Goal: Task Accomplishment & Management: Manage account settings

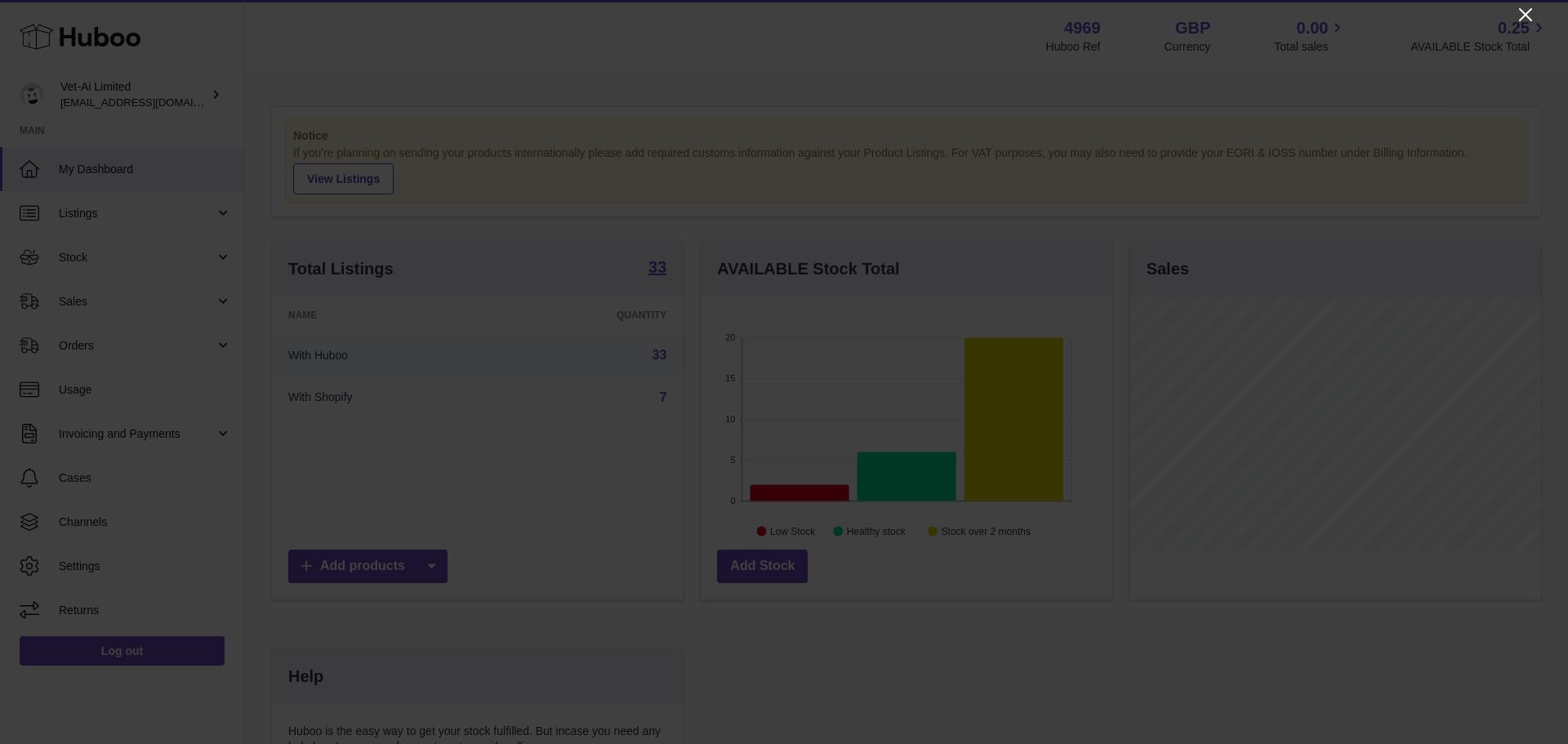
click at [1522, 14] on icon "Close" at bounding box center [1524, 14] width 20 height 20
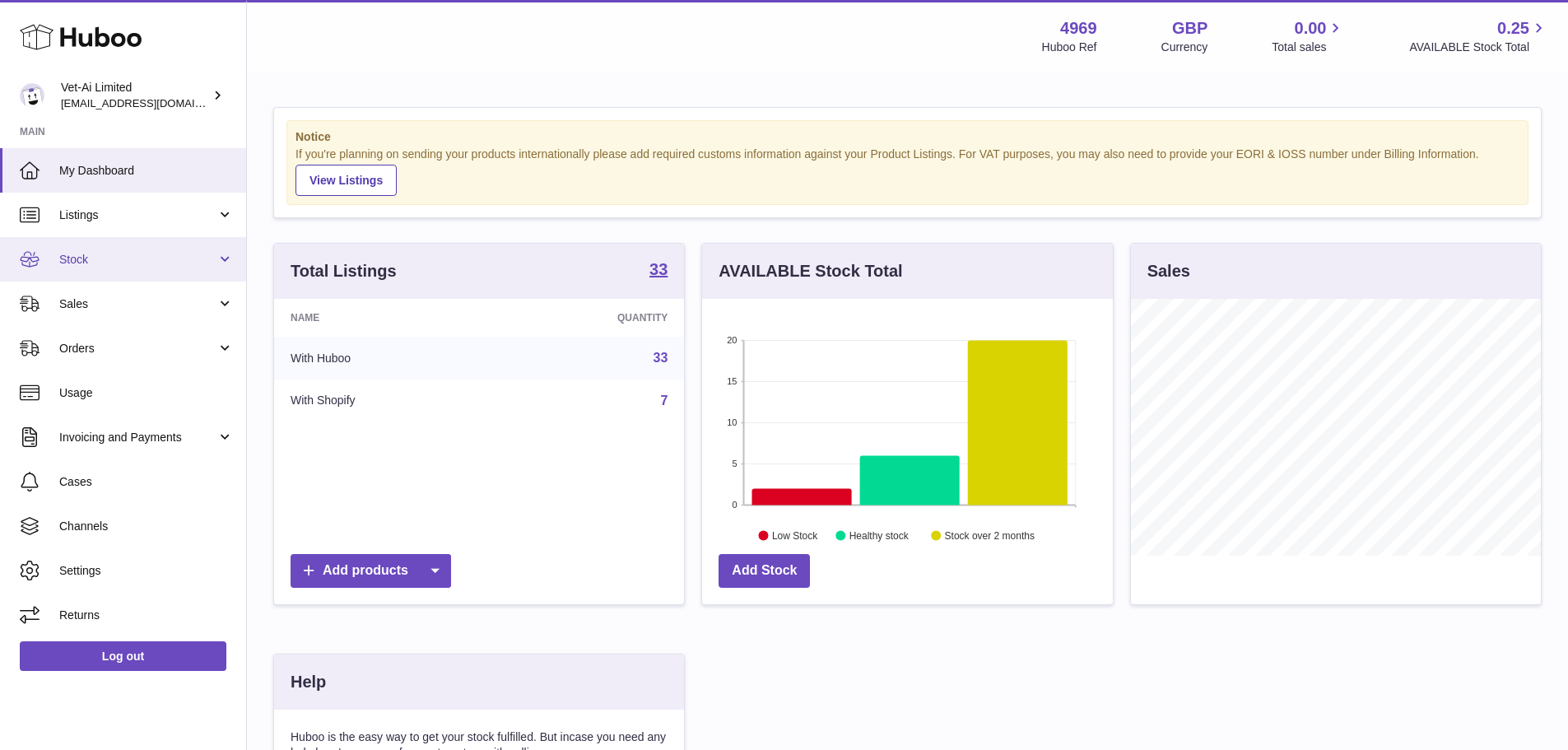
click at [177, 253] on span "Stock" at bounding box center [137, 259] width 157 height 16
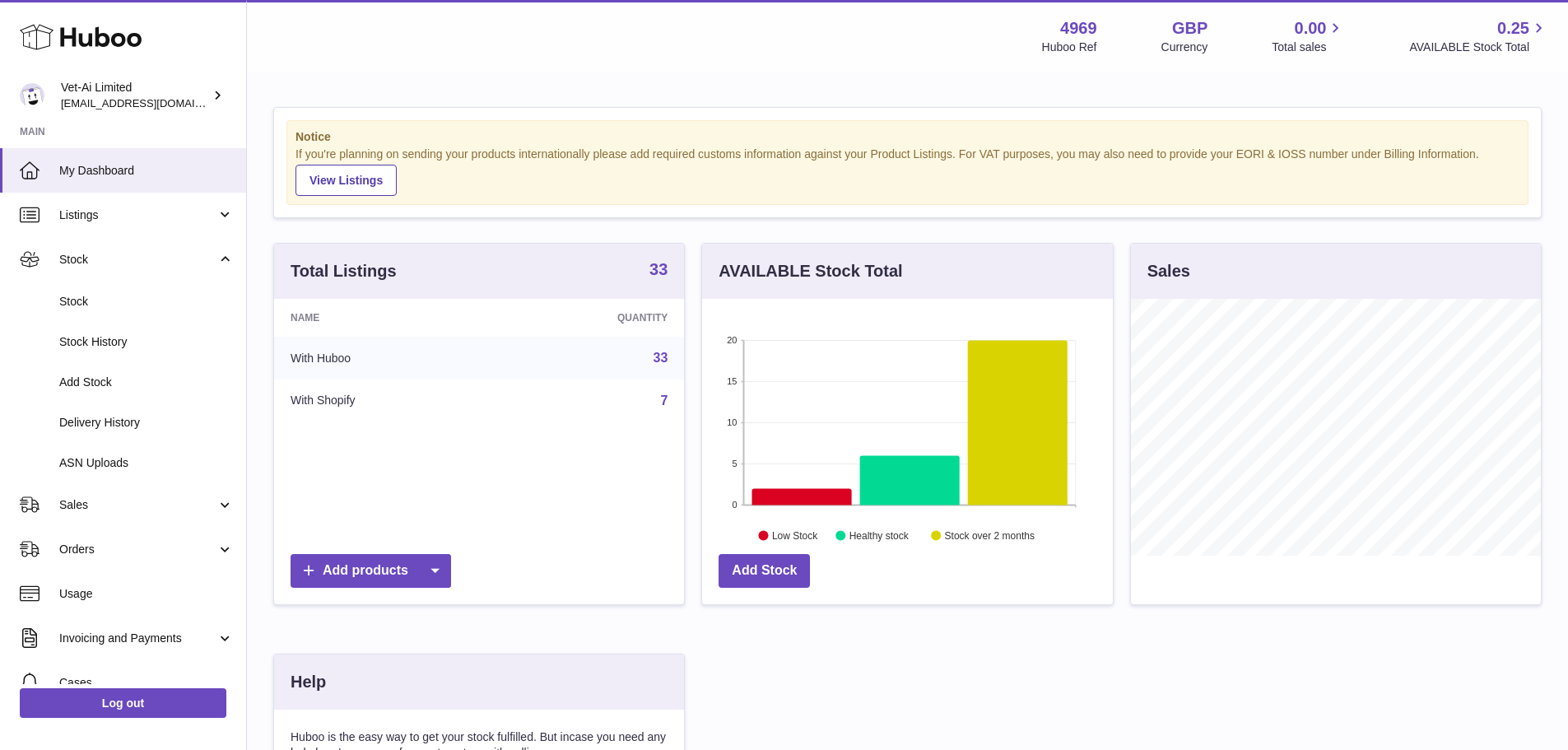
click at [663, 271] on strong "33" at bounding box center [658, 269] width 18 height 17
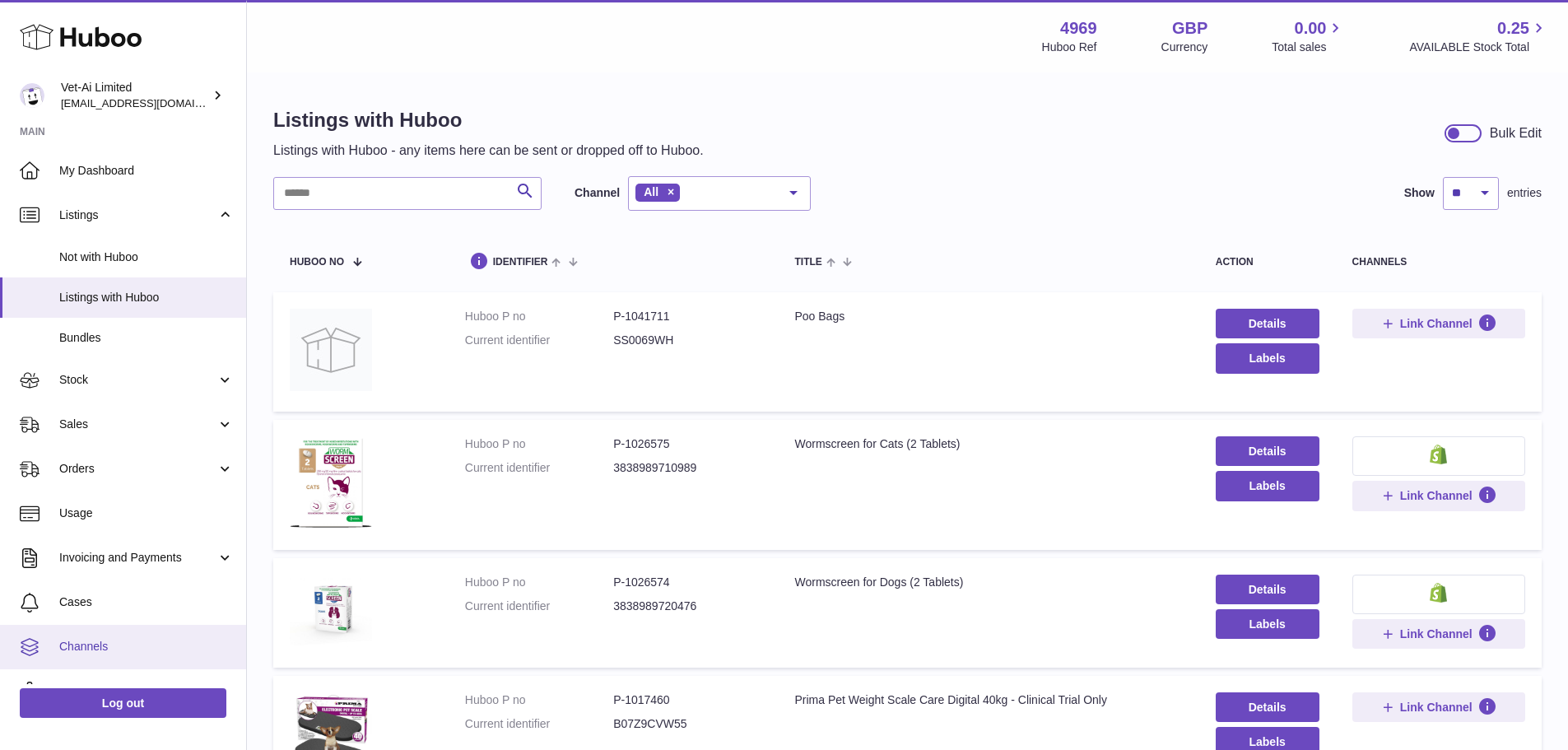
click at [108, 629] on link "Channels" at bounding box center [123, 647] width 246 height 44
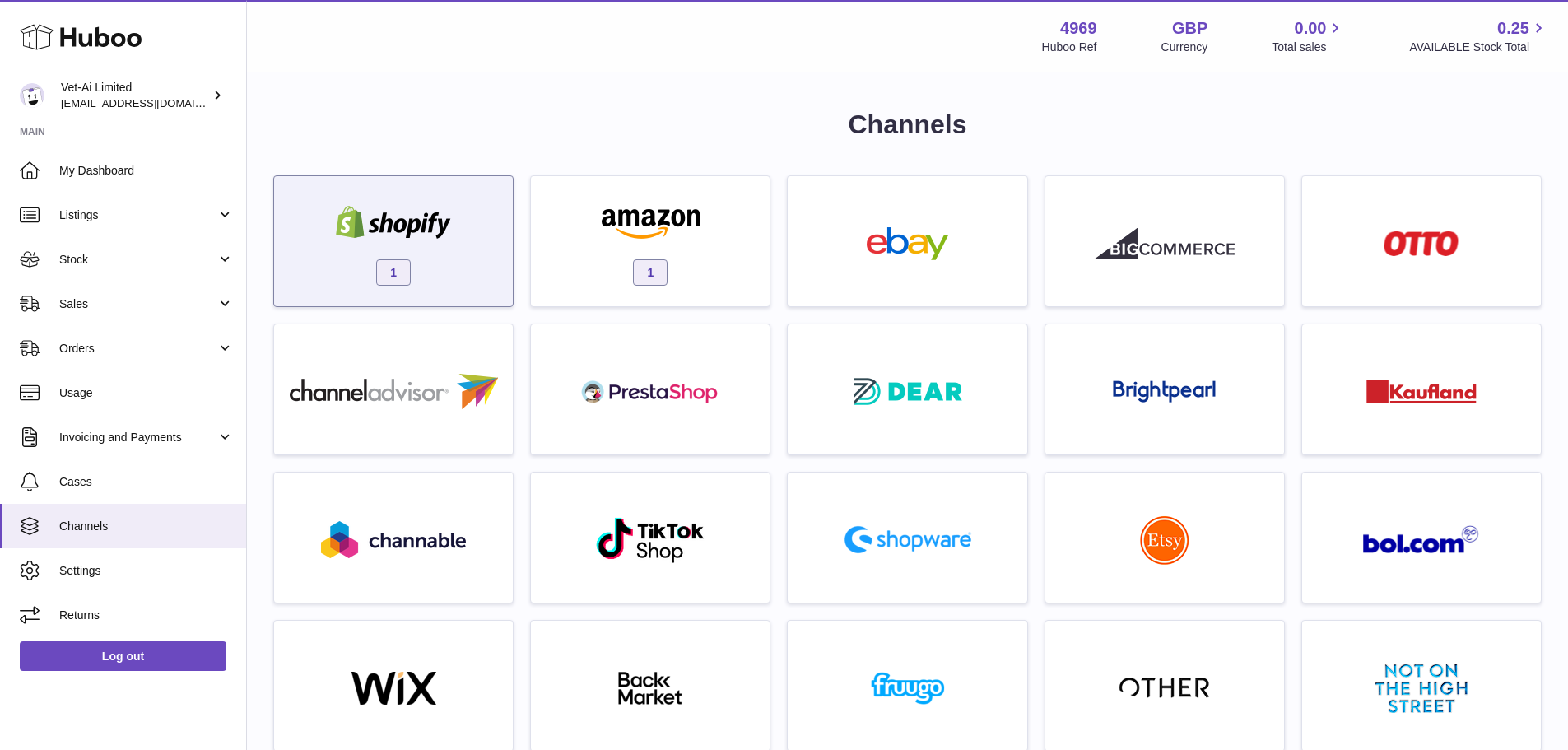
click at [439, 258] on div "1" at bounding box center [393, 245] width 223 height 105
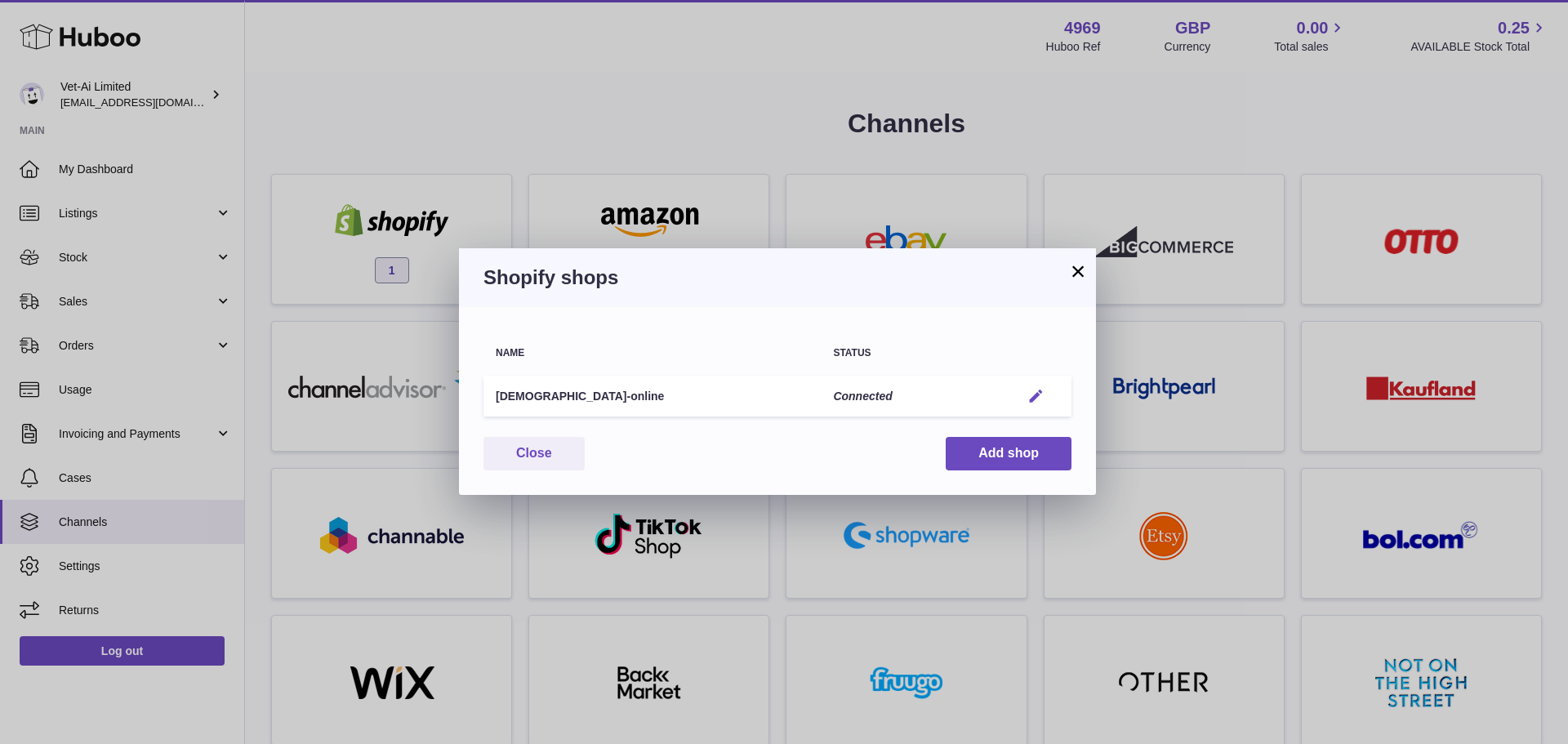
click at [1027, 397] on em "button" at bounding box center [1035, 396] width 17 height 17
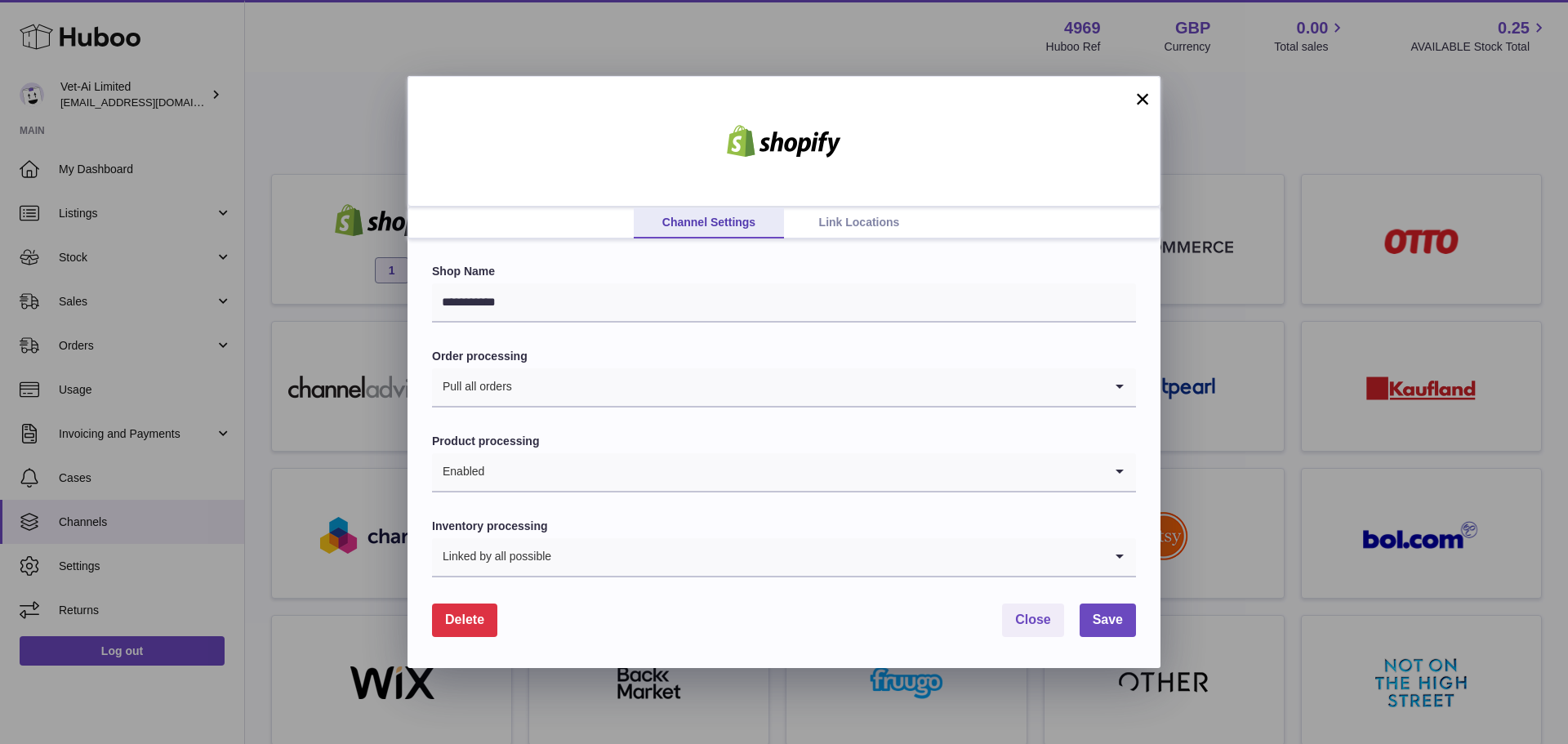
click at [880, 215] on link "Link Locations" at bounding box center [858, 223] width 150 height 31
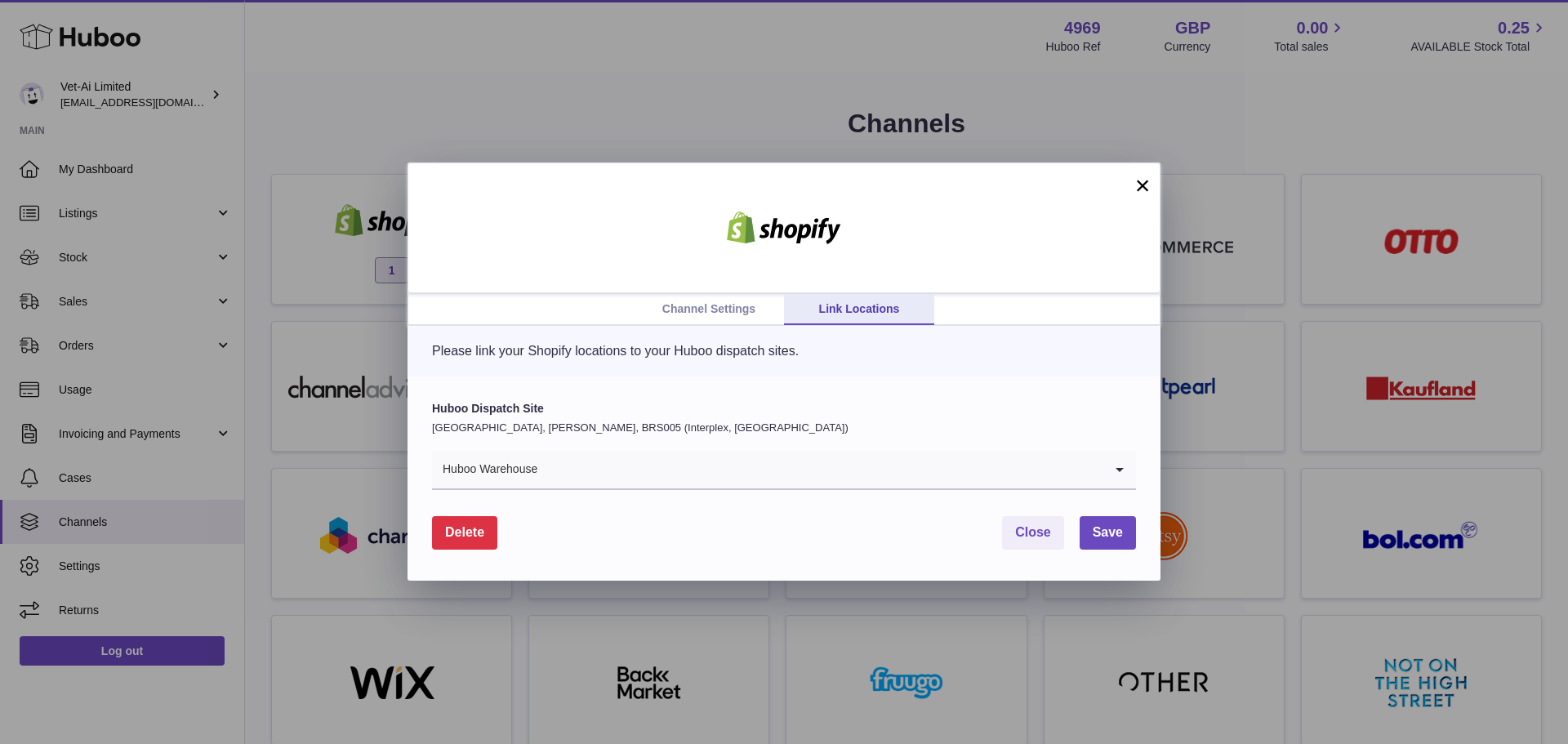
click at [918, 467] on input "Search for option" at bounding box center [820, 469] width 565 height 37
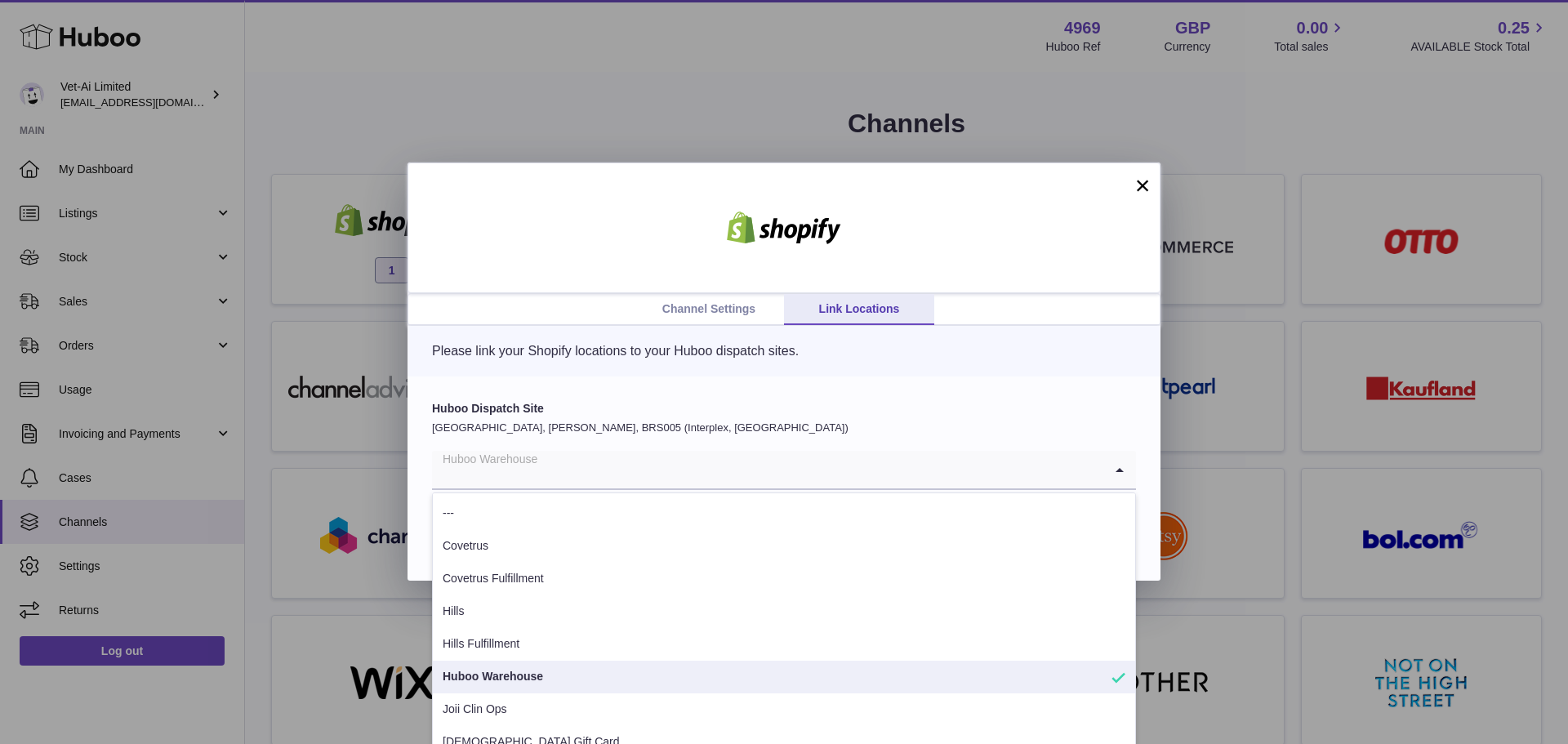
scroll to position [34, 0]
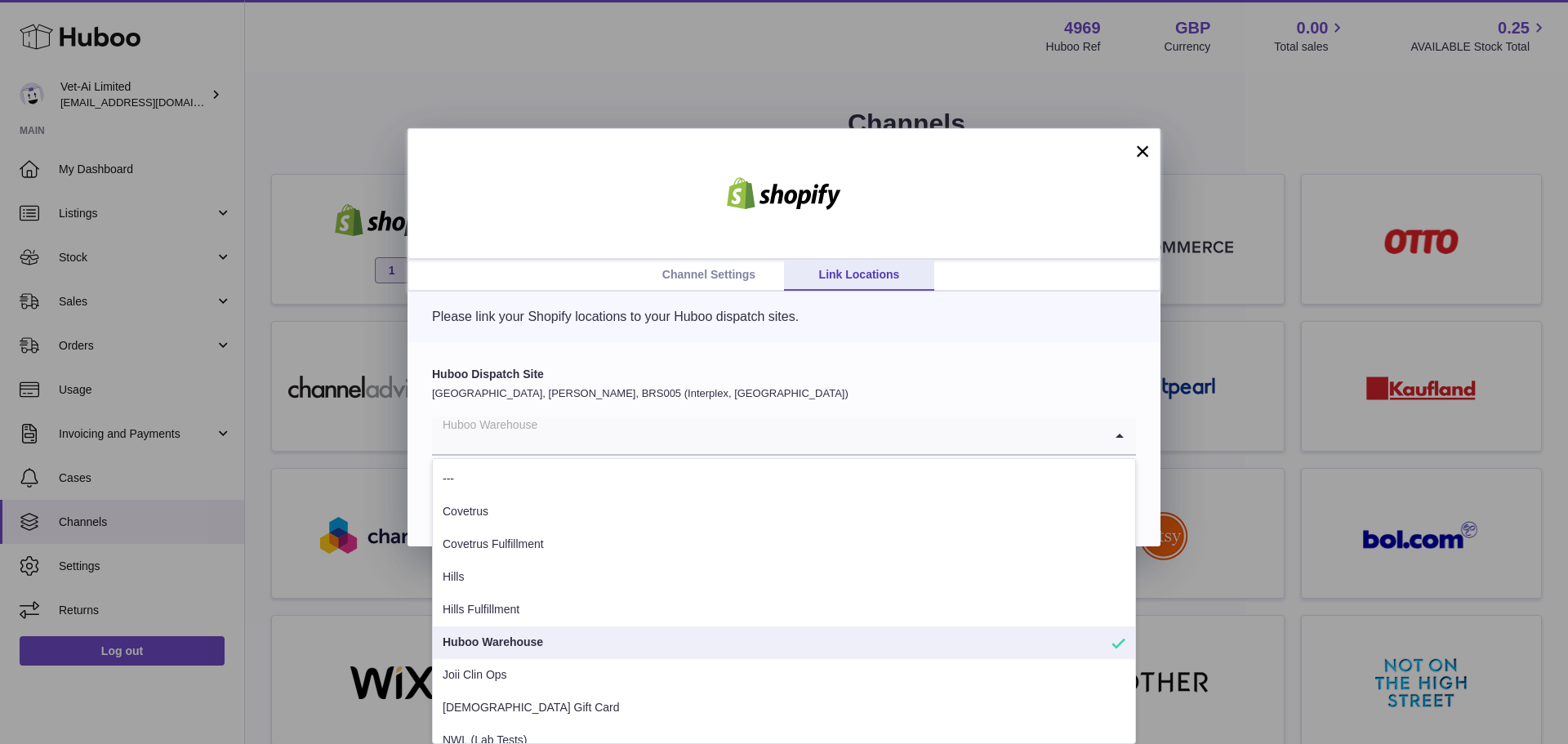
click at [983, 330] on div "Please link your Shopify locations to your Huboo dispatch sites." at bounding box center [784, 317] width 752 height 50
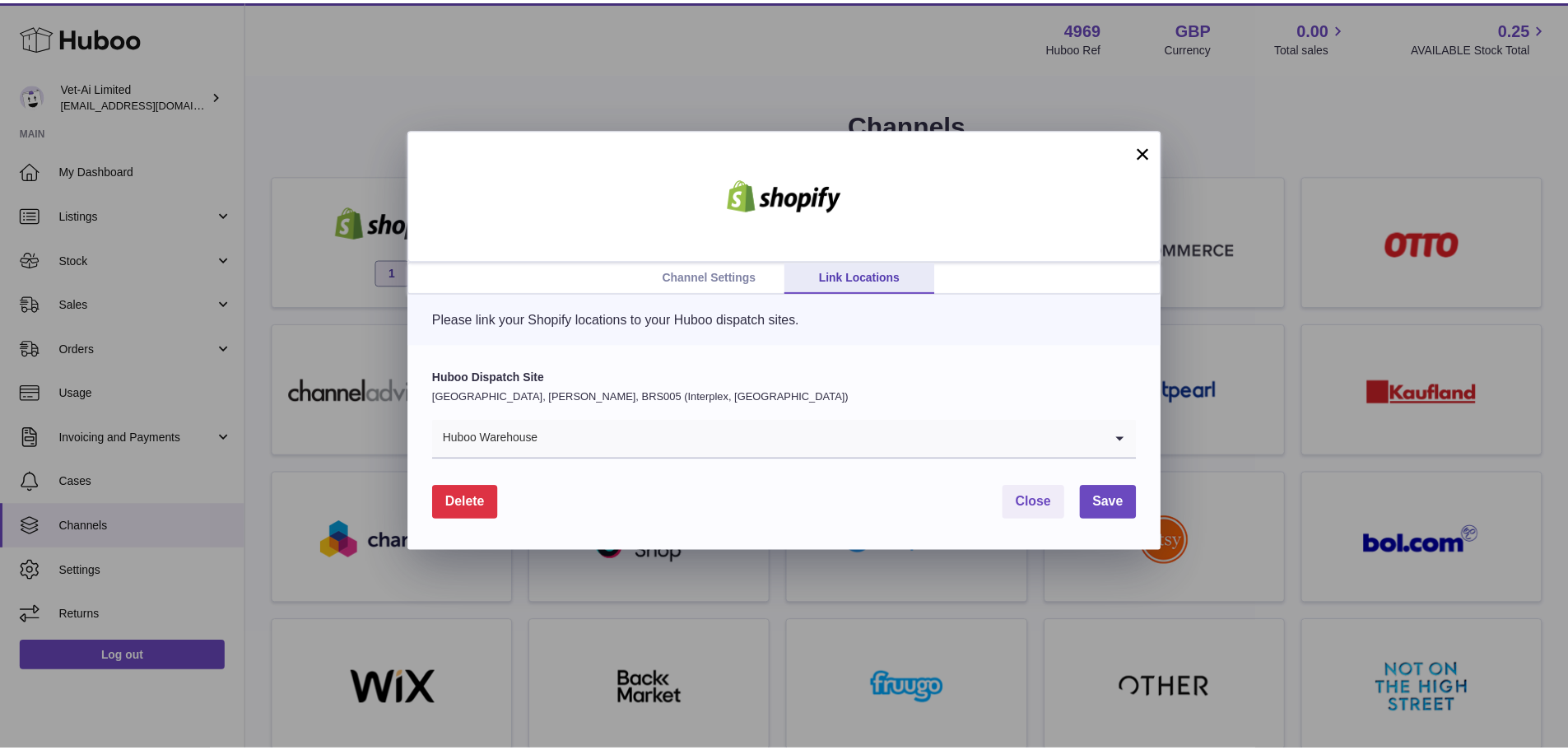
scroll to position [0, 0]
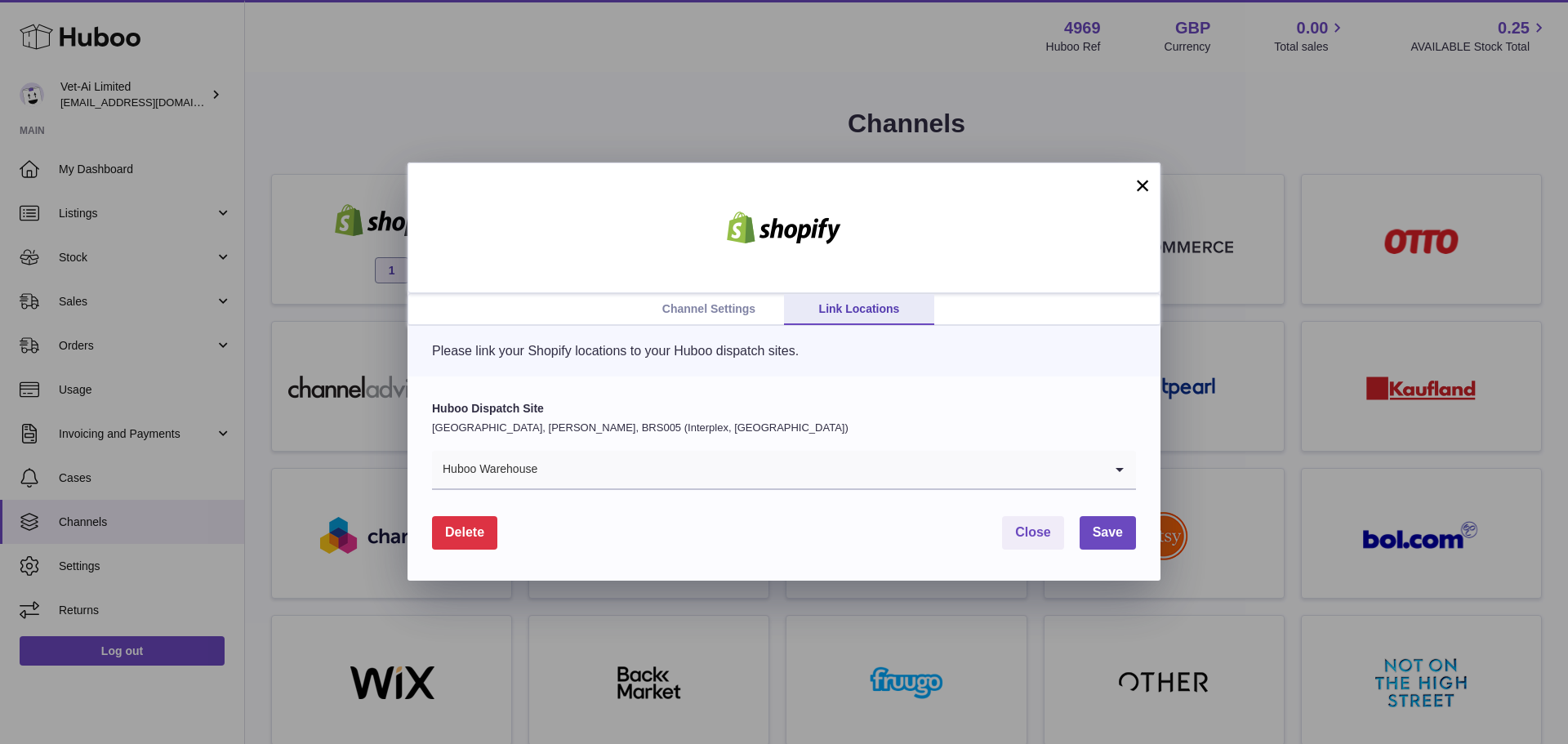
click at [1139, 180] on button "×" at bounding box center [1142, 185] width 20 height 20
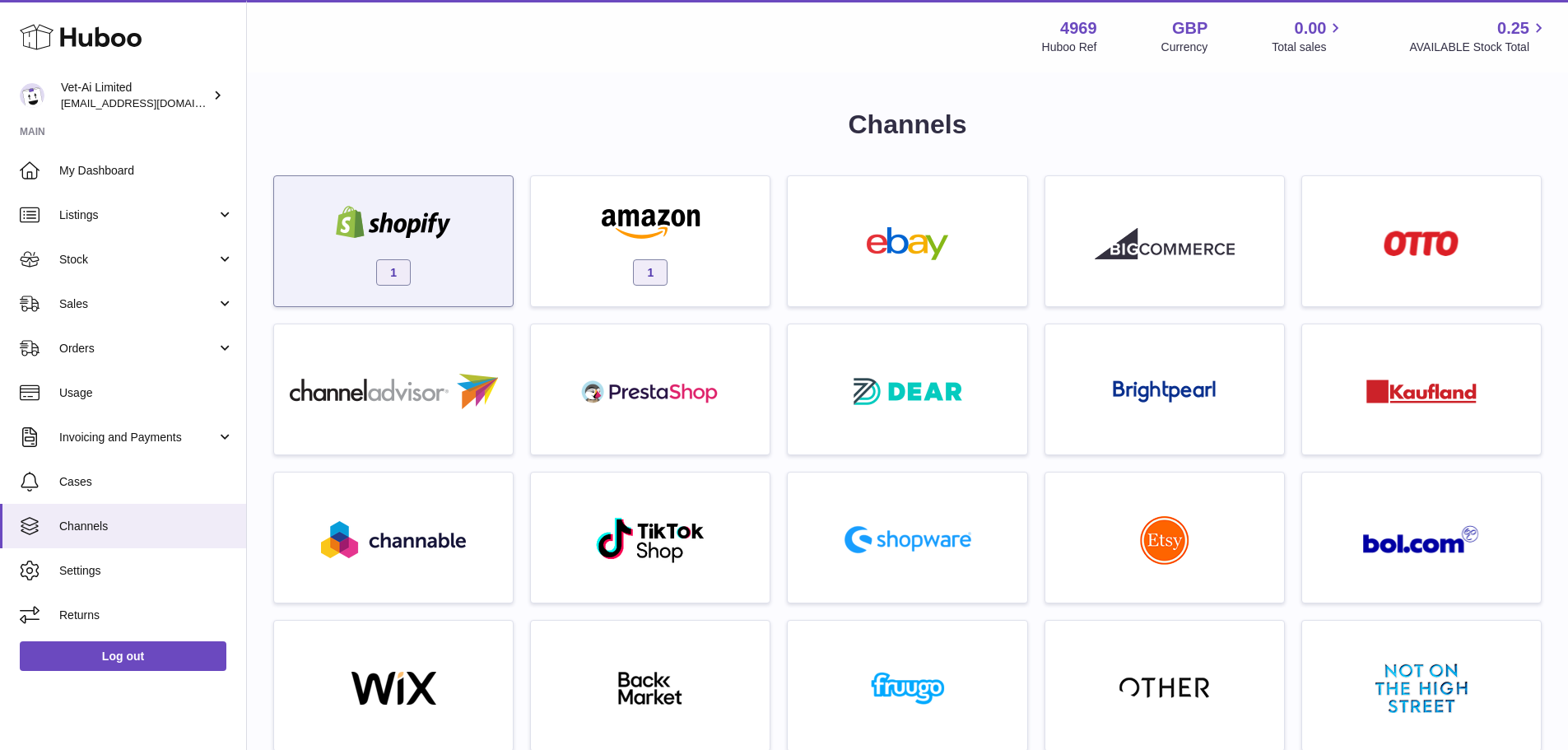
click at [440, 226] on img at bounding box center [393, 222] width 140 height 33
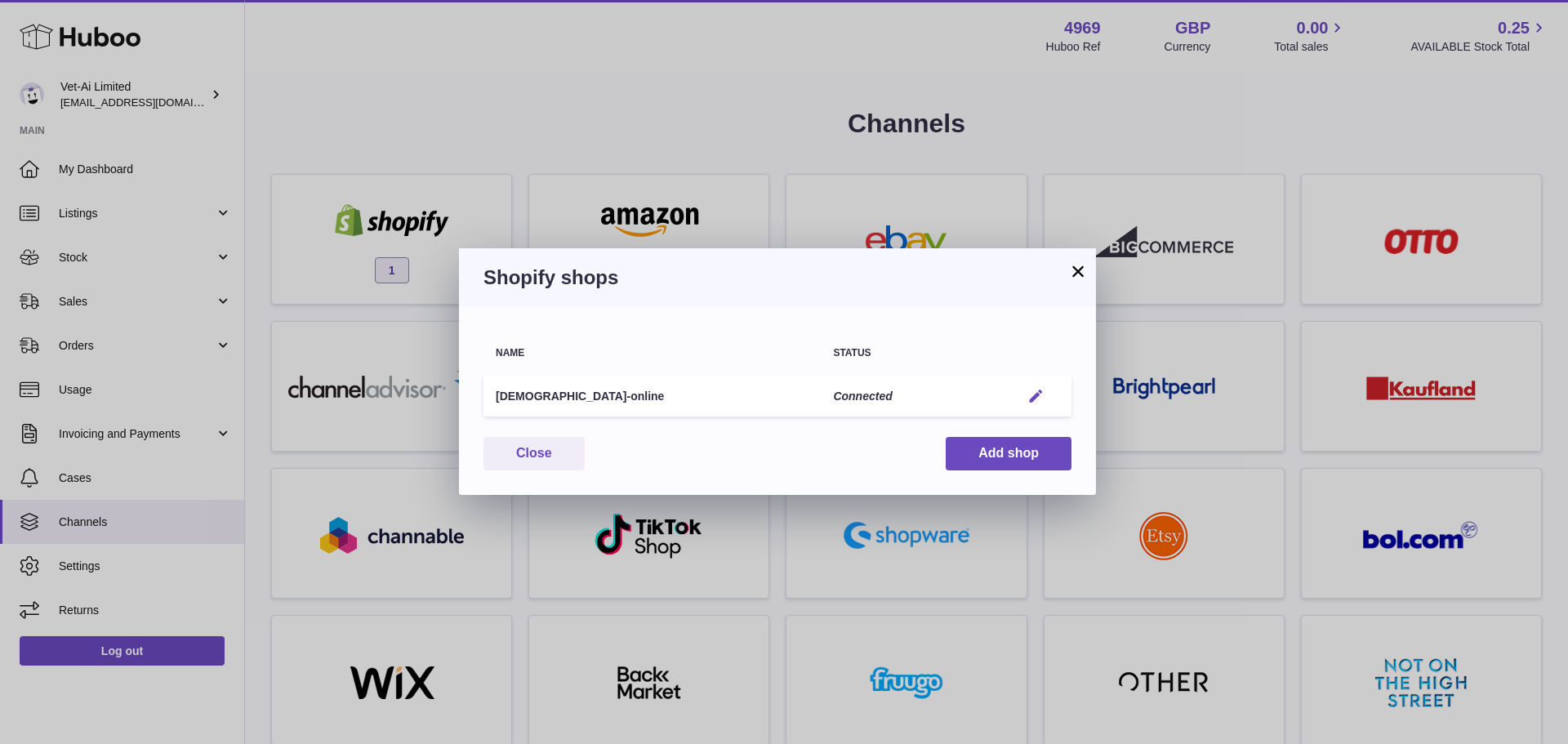
click at [1041, 400] on em "button" at bounding box center [1035, 396] width 17 height 17
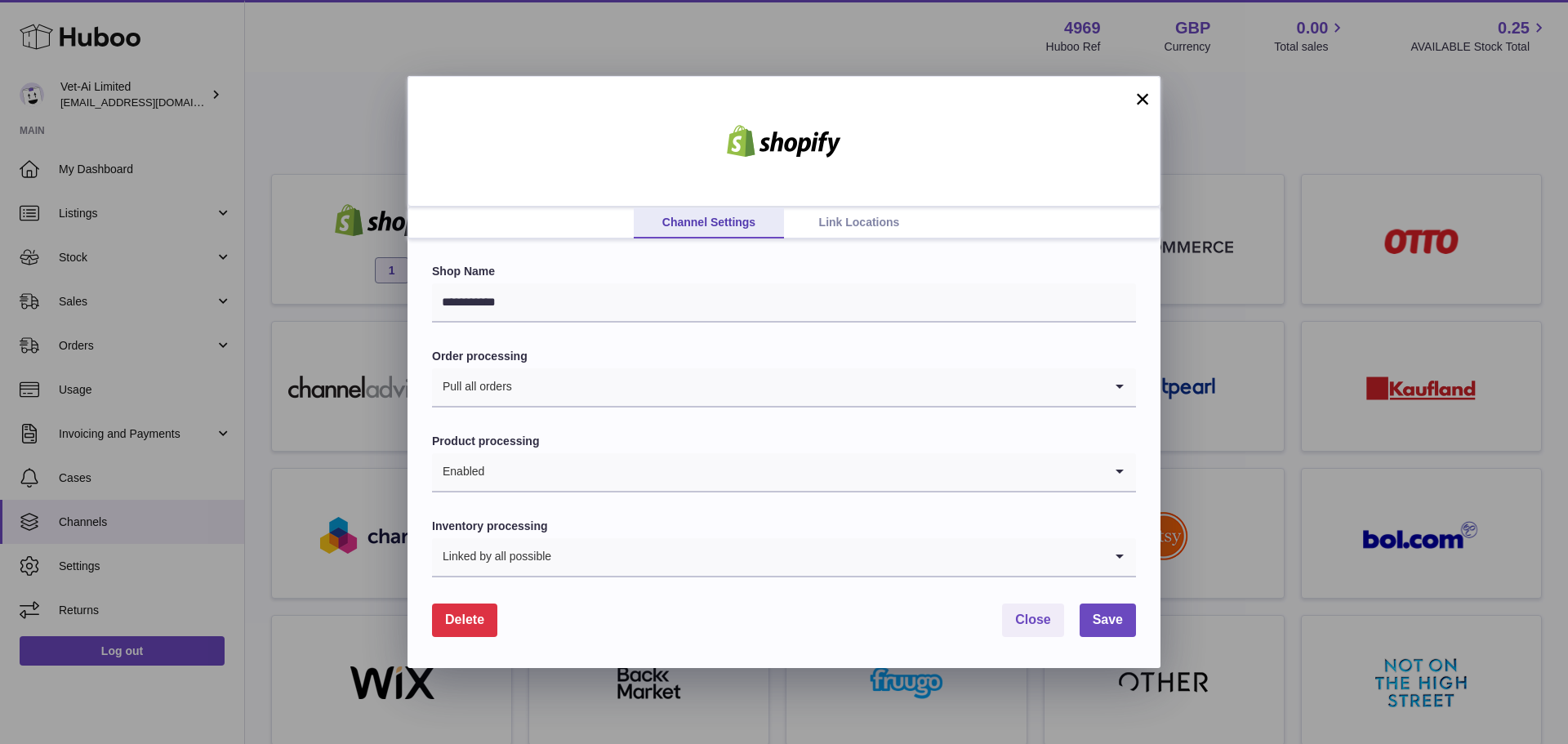
click at [843, 241] on div "**********" at bounding box center [784, 453] width 752 height 427
click at [847, 228] on link "Link Locations" at bounding box center [858, 223] width 150 height 31
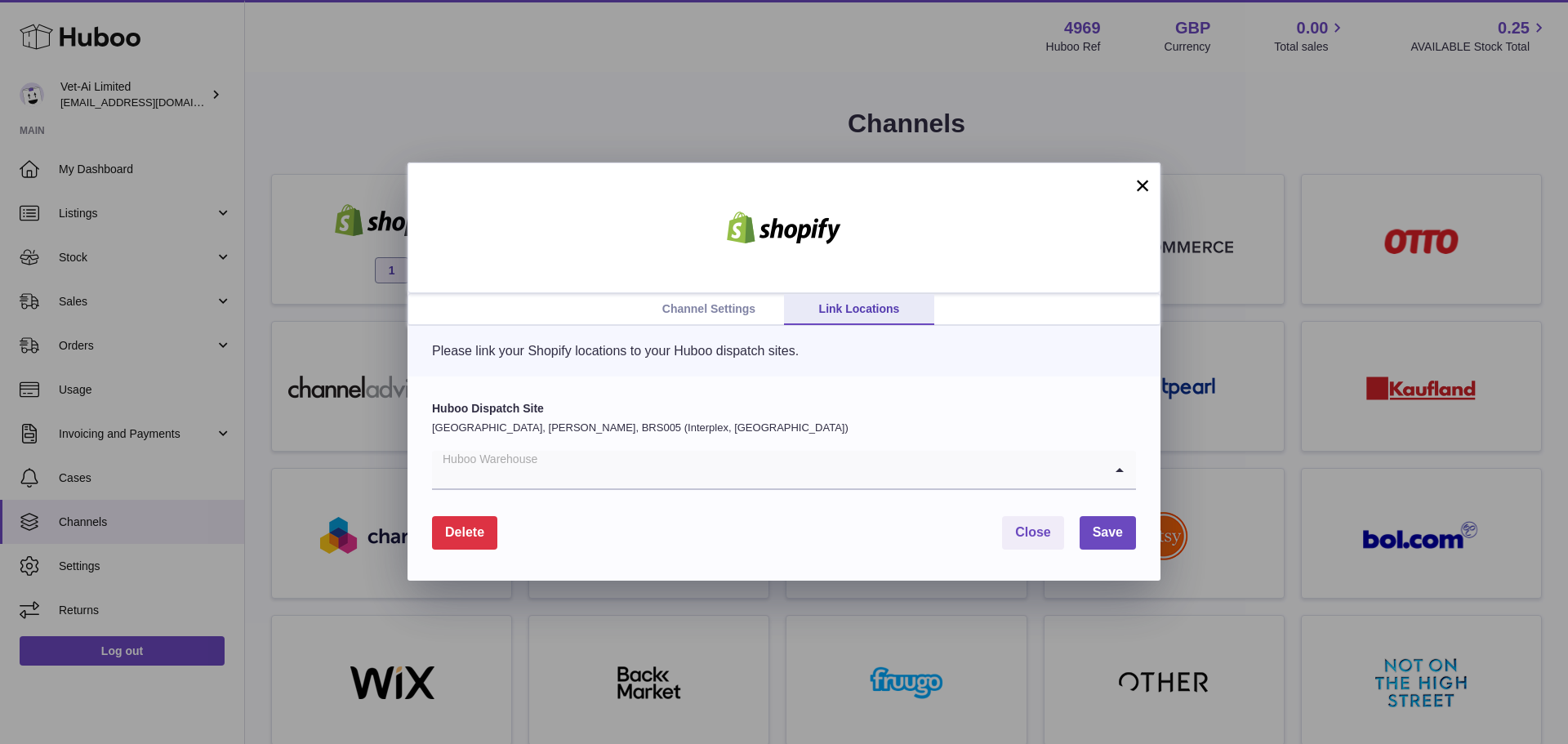
click at [833, 466] on input "Search for option" at bounding box center [767, 469] width 671 height 37
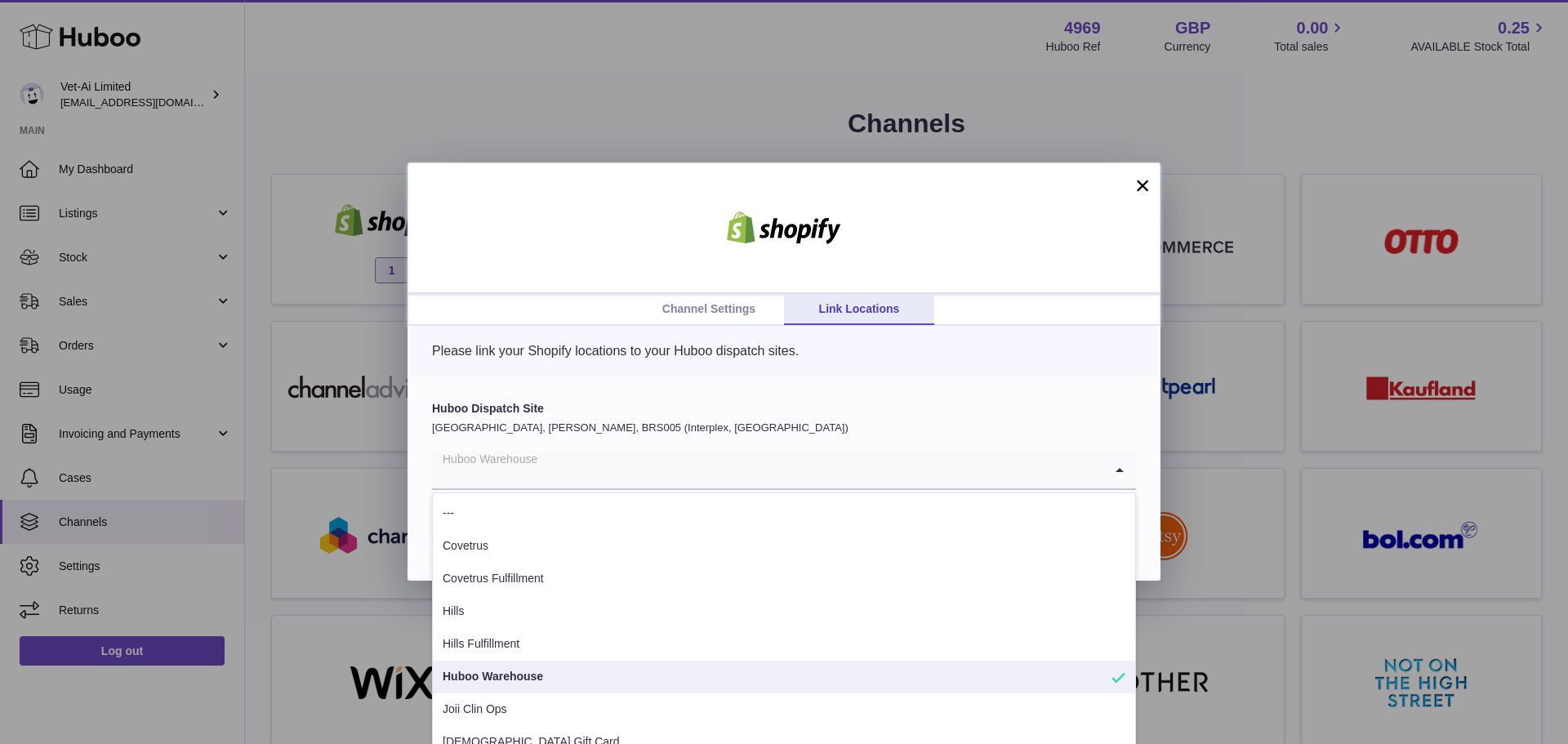
click at [870, 414] on label "Huboo Dispatch Site" at bounding box center [784, 409] width 704 height 16
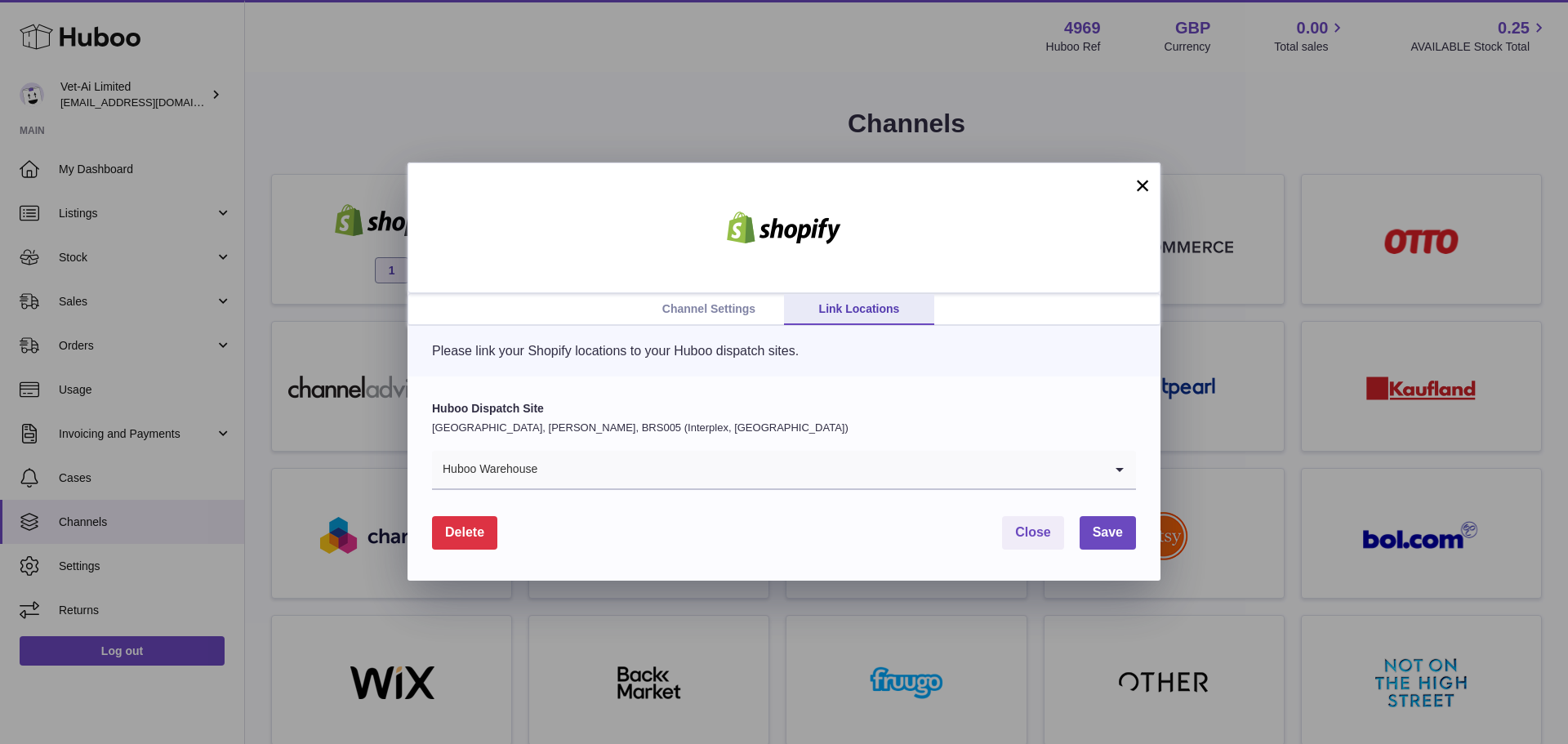
click at [1137, 180] on button "×" at bounding box center [1142, 185] width 20 height 20
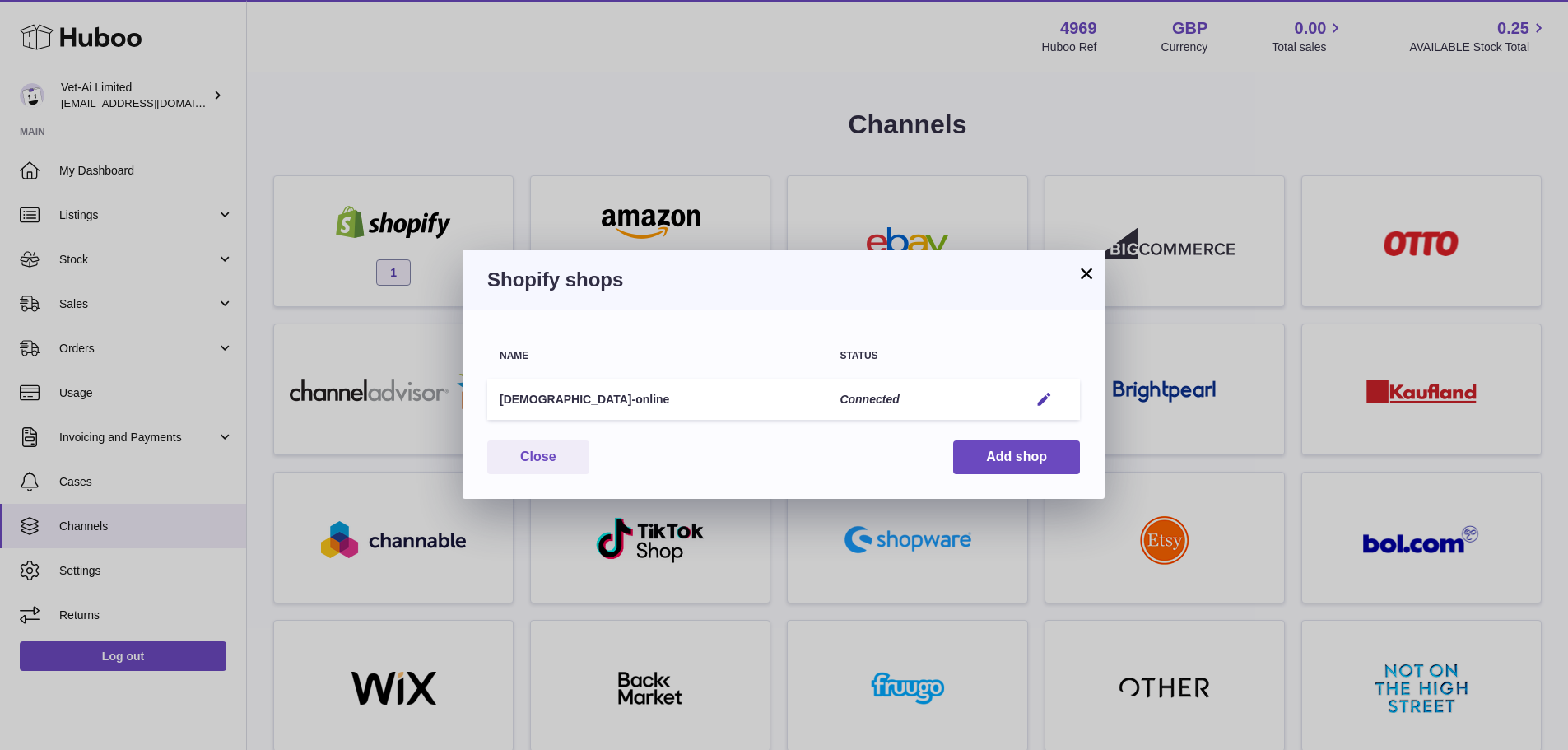
click at [1084, 275] on button "×" at bounding box center [1086, 273] width 20 height 20
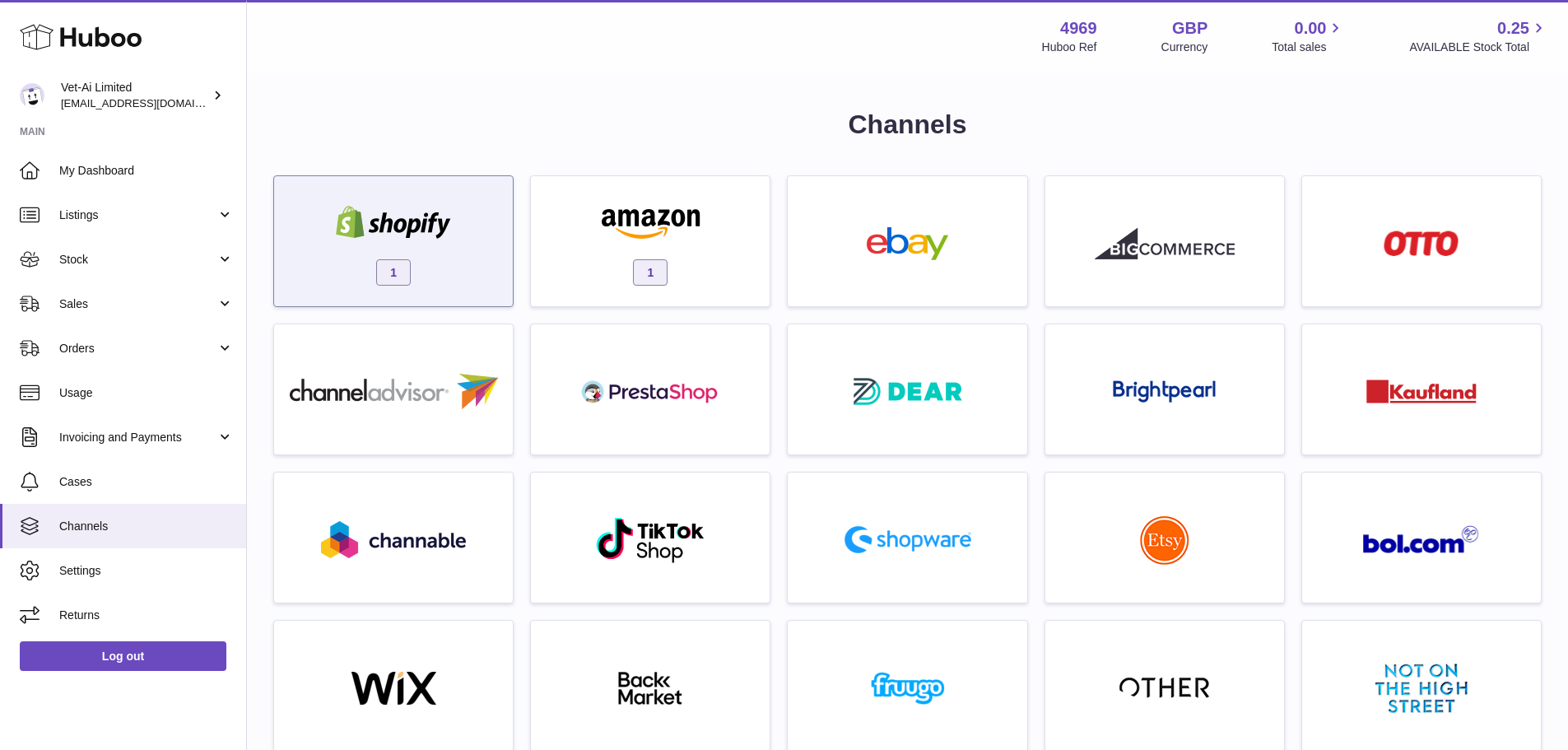
click at [407, 222] on img at bounding box center [393, 222] width 140 height 33
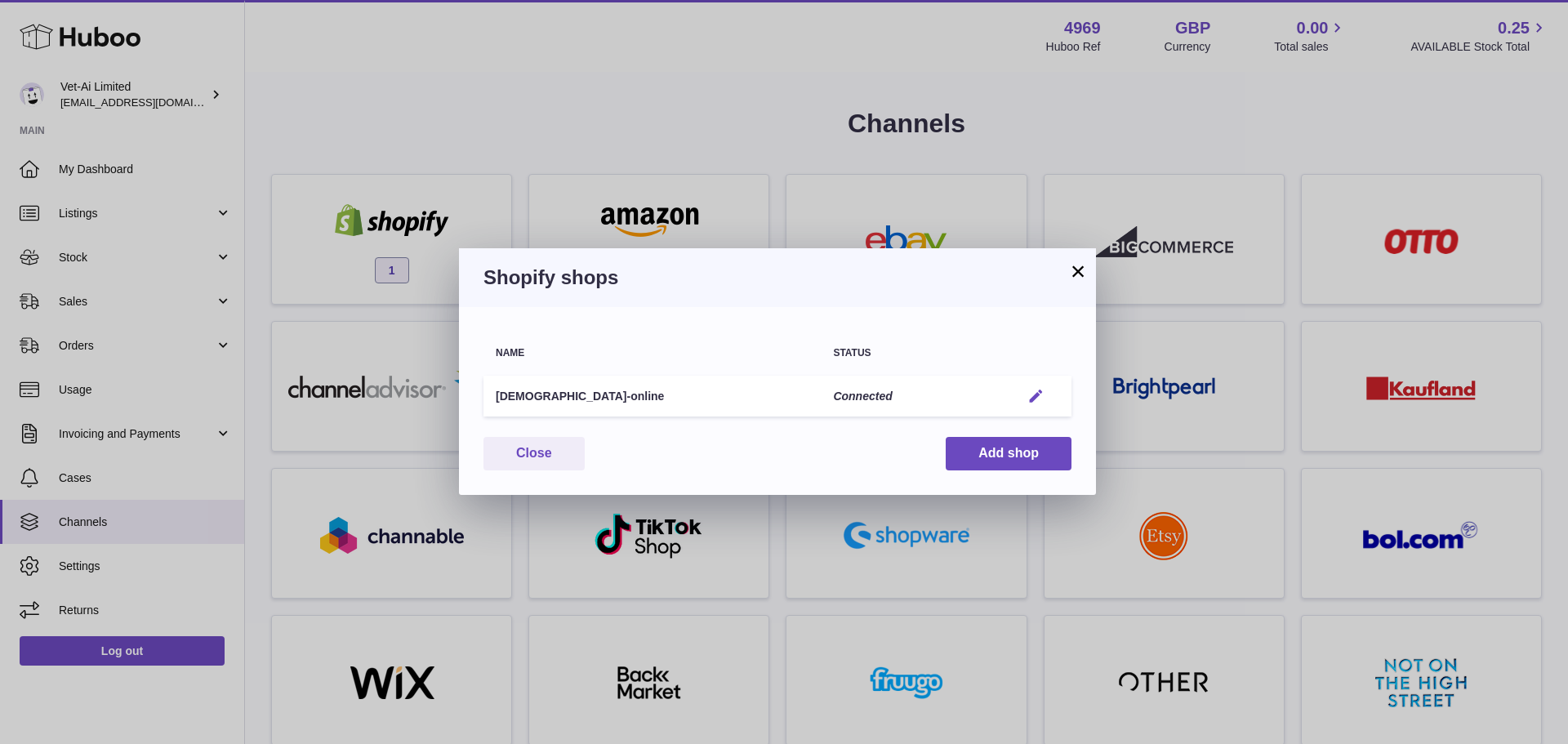
click at [1032, 395] on em "button" at bounding box center [1035, 396] width 17 height 17
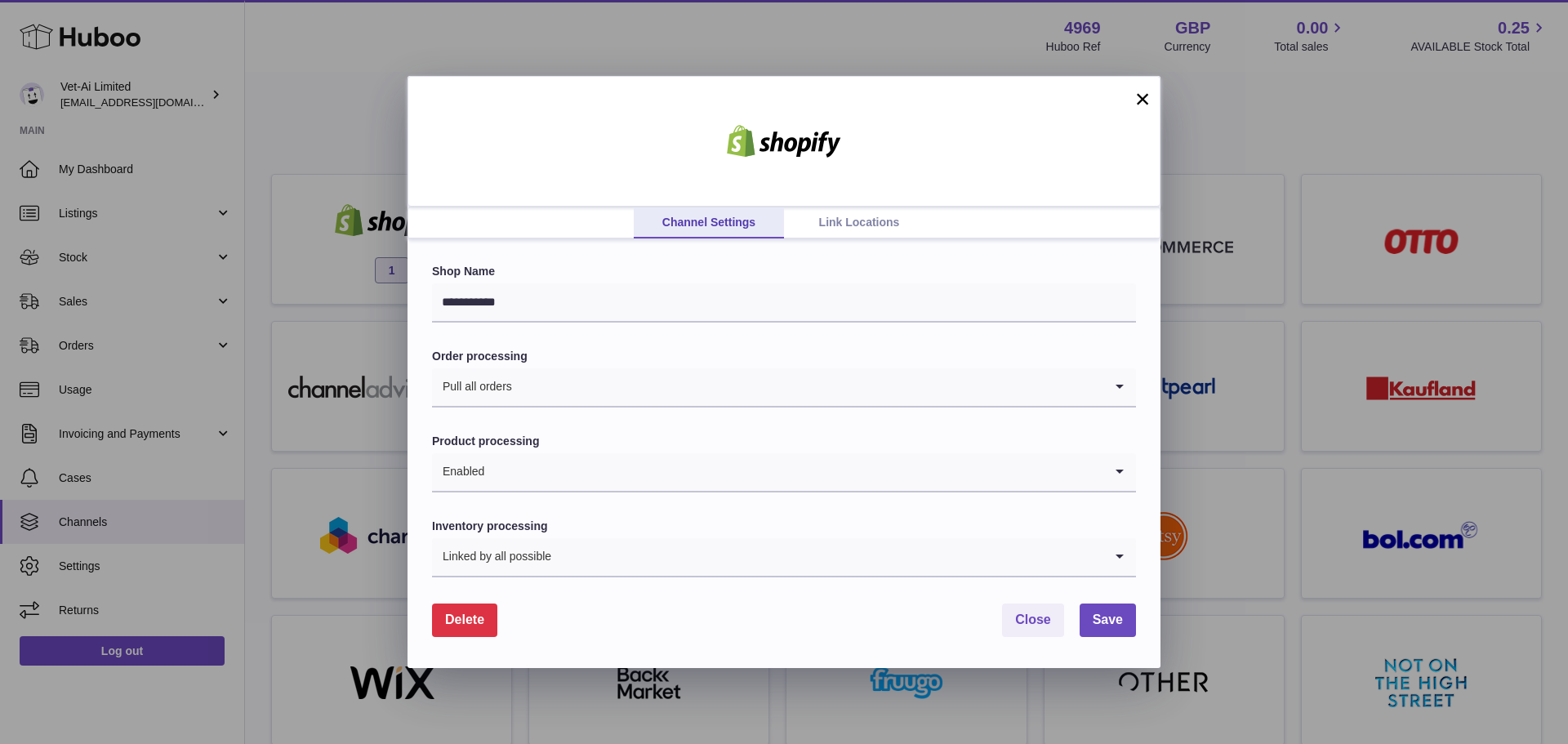
click at [875, 216] on link "Link Locations" at bounding box center [858, 223] width 150 height 31
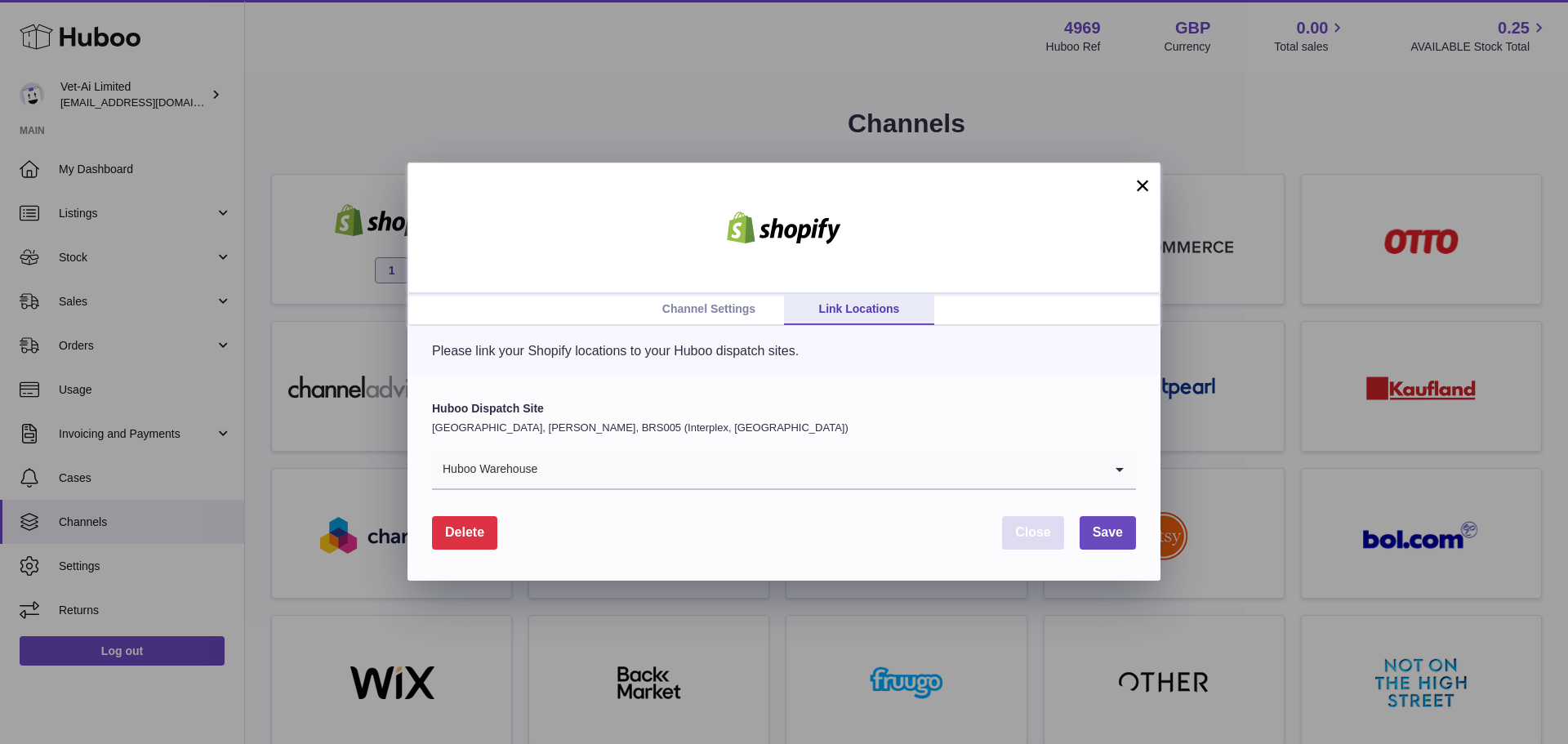
click at [1035, 529] on span "Close" at bounding box center [1033, 532] width 36 height 14
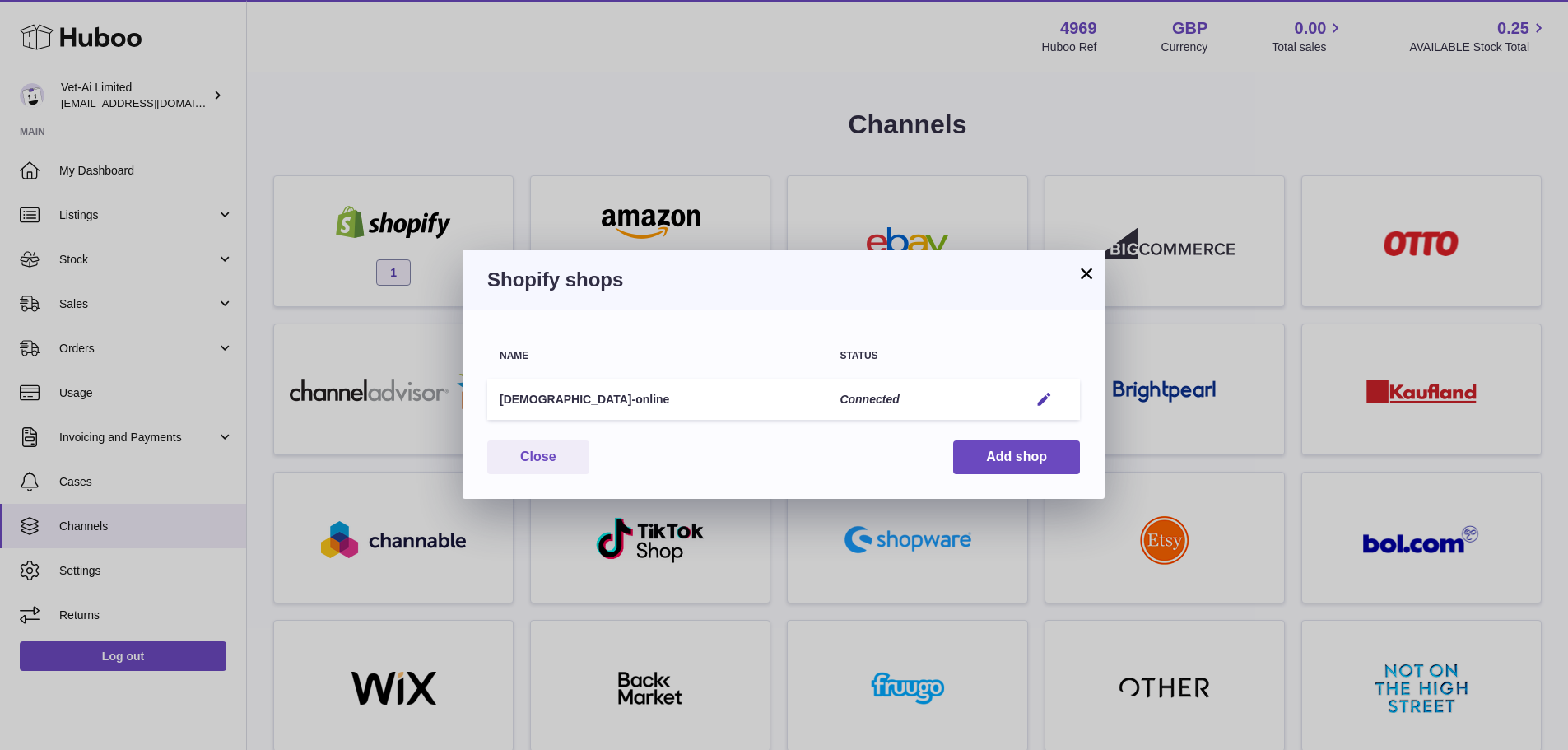
click at [1055, 387] on td "Edit" at bounding box center [1049, 399] width 64 height 42
click at [1048, 395] on em "button" at bounding box center [1044, 399] width 17 height 17
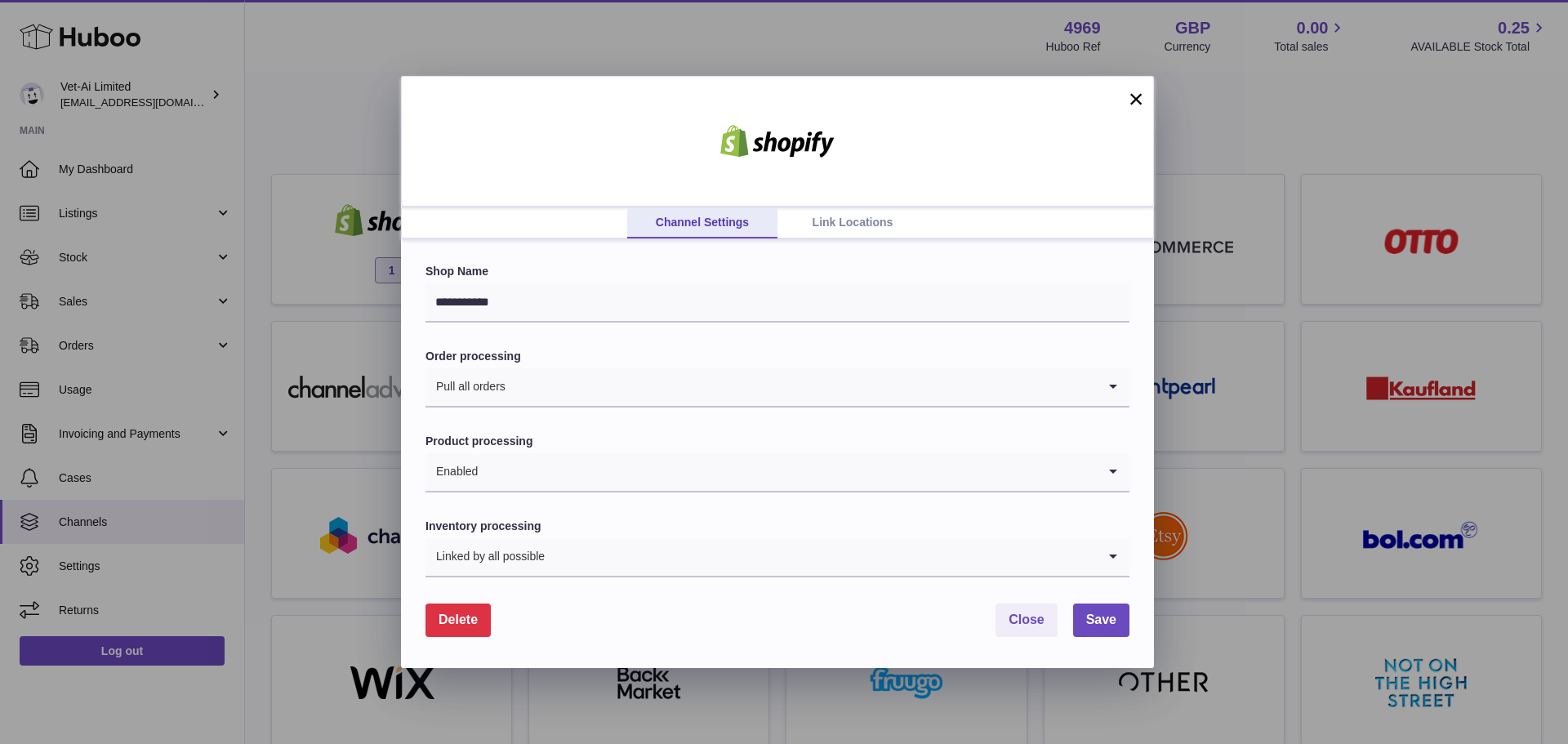
click at [872, 221] on link "Link Locations" at bounding box center [852, 223] width 150 height 31
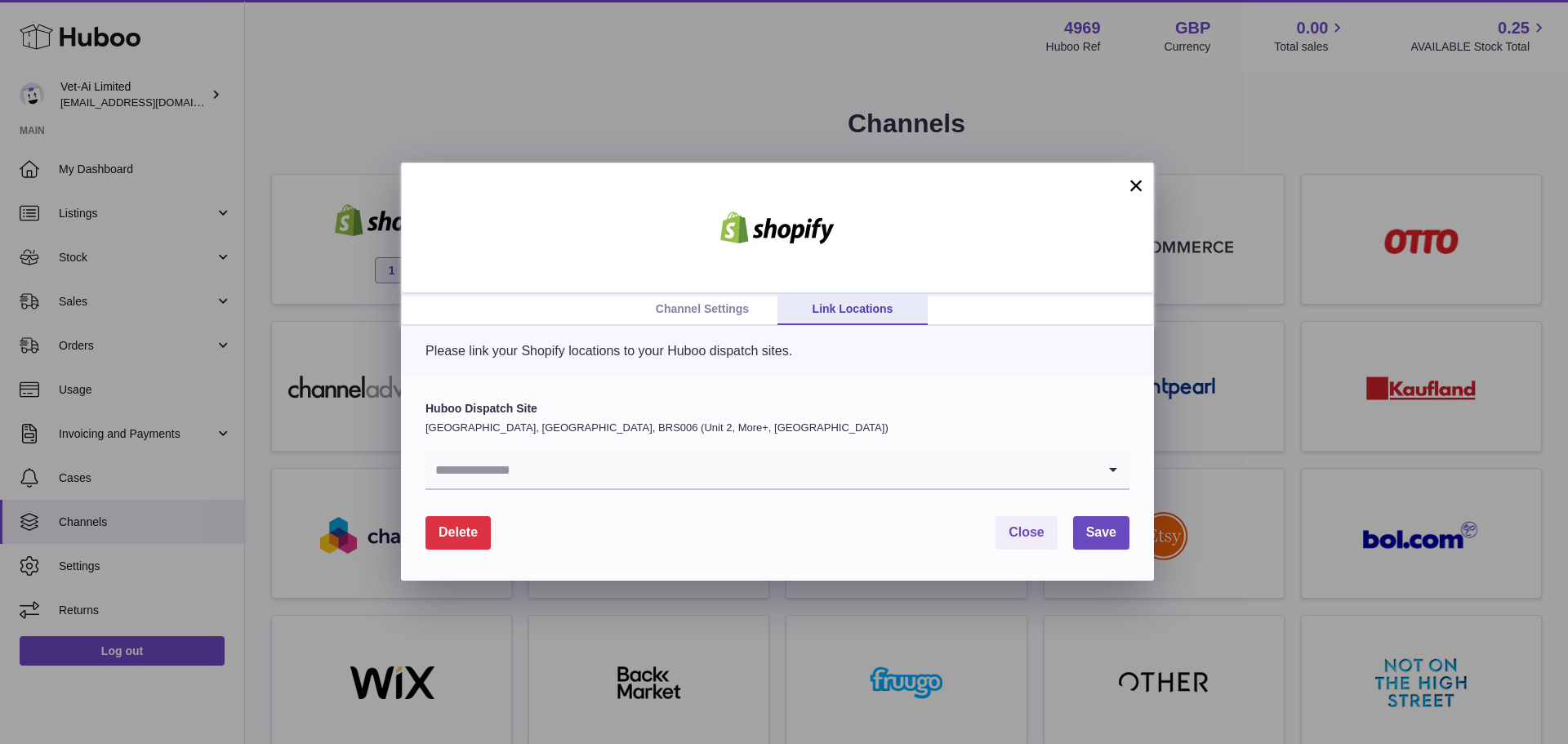
click at [642, 458] on input "Search for option" at bounding box center [761, 469] width 671 height 37
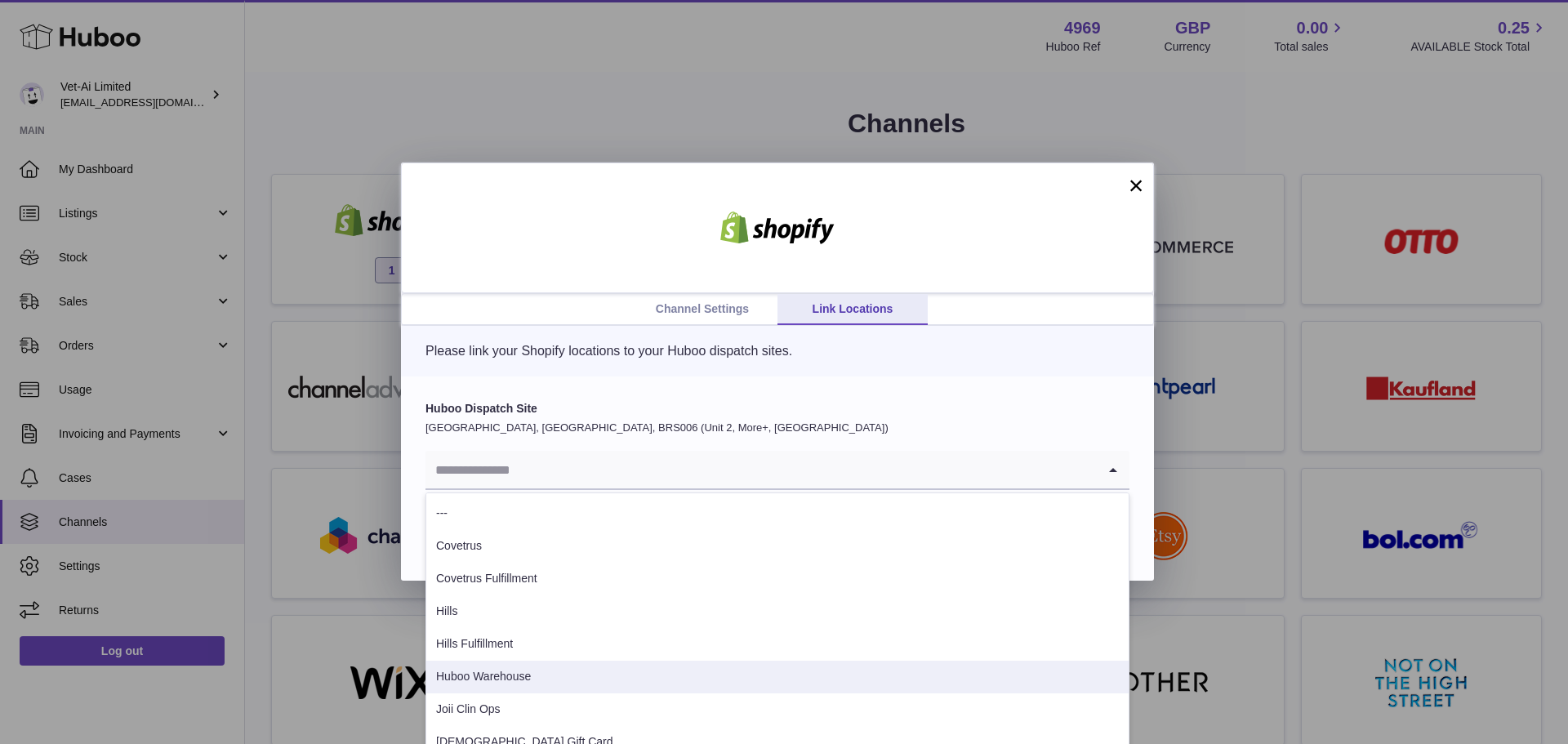
click at [521, 673] on li "Huboo Warehouse" at bounding box center [777, 676] width 702 height 33
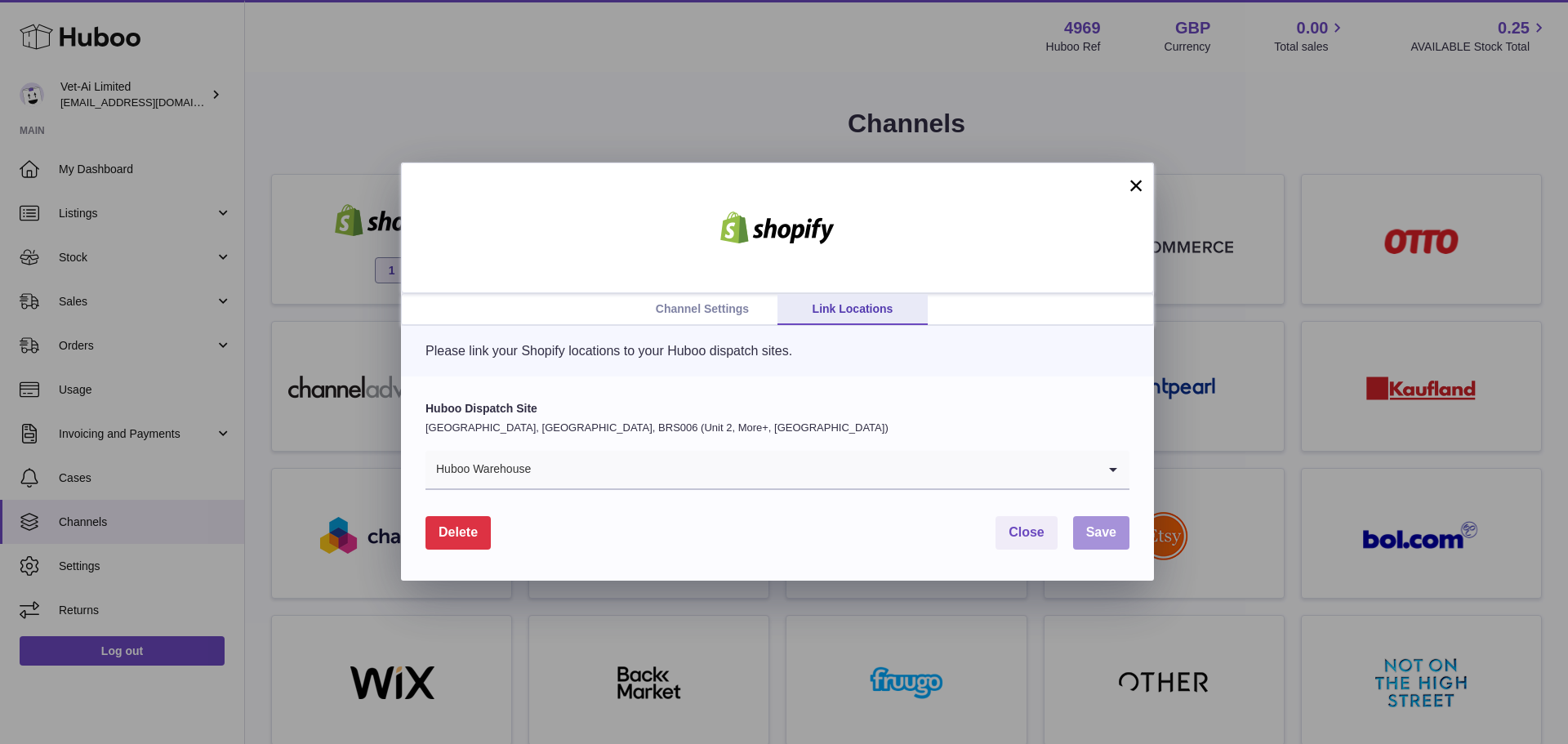
click at [1108, 537] on span "Save" at bounding box center [1101, 532] width 30 height 14
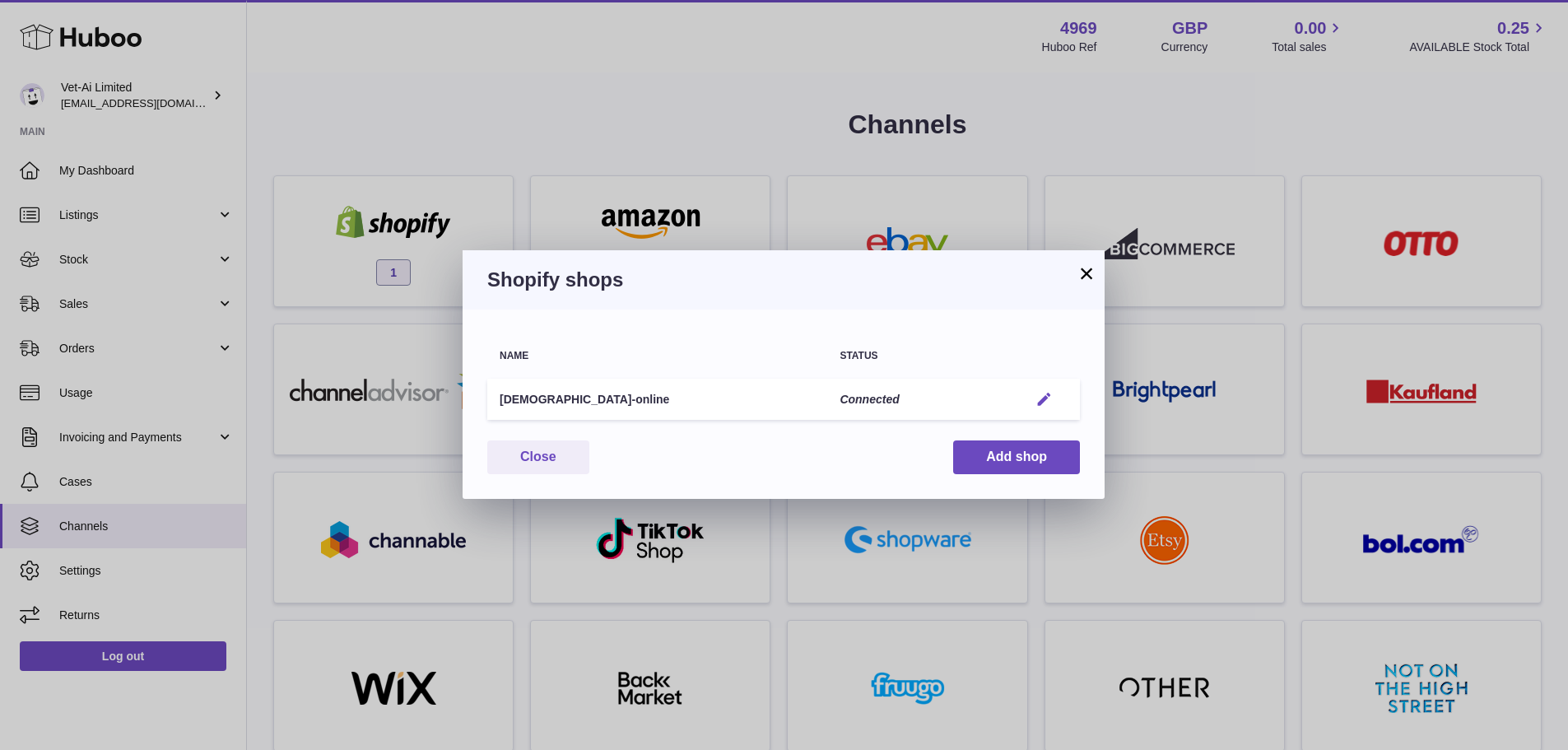
click at [1050, 402] on em "button" at bounding box center [1044, 399] width 17 height 17
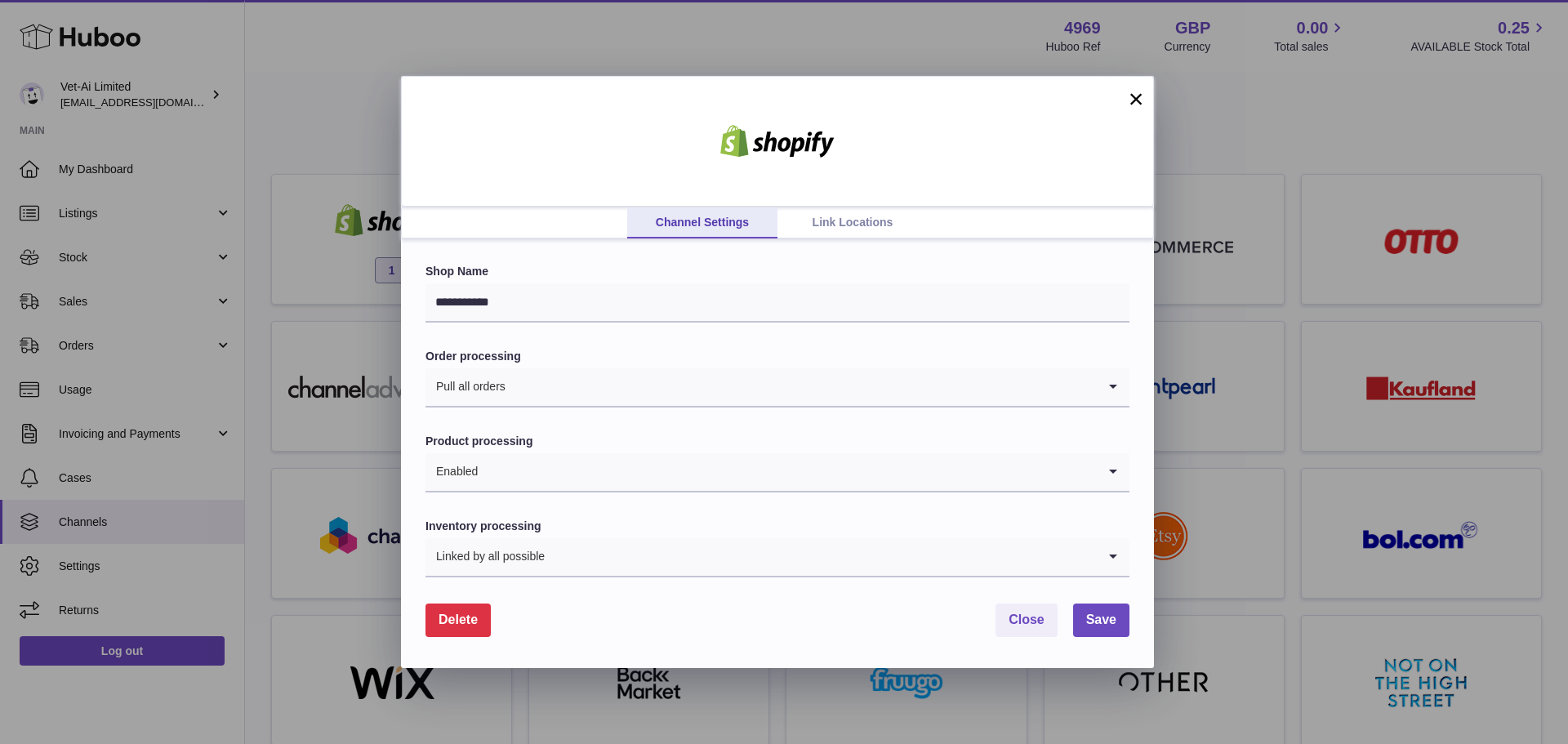
click at [858, 232] on link "Link Locations" at bounding box center [852, 223] width 150 height 31
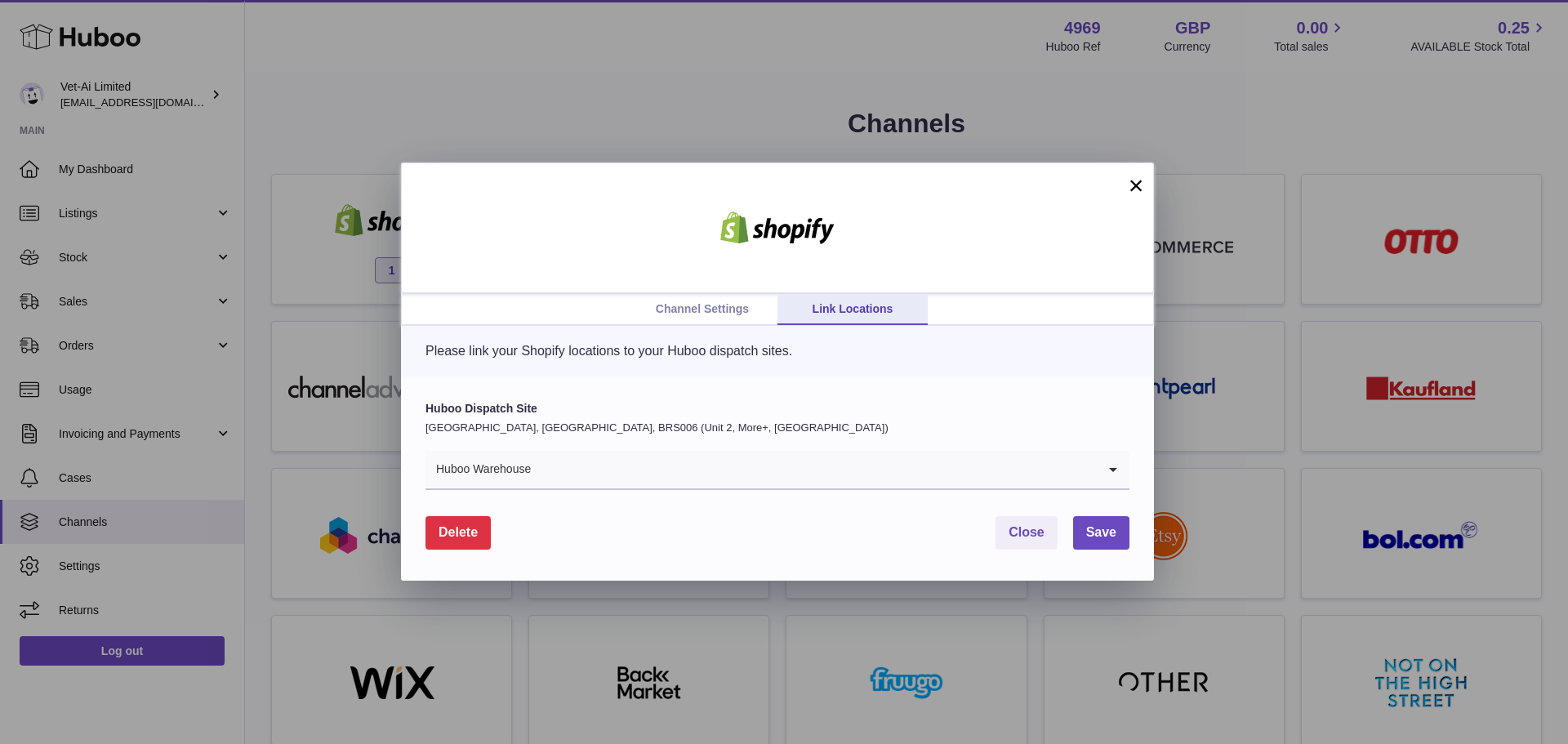
click at [1142, 192] on button "×" at bounding box center [1135, 185] width 20 height 20
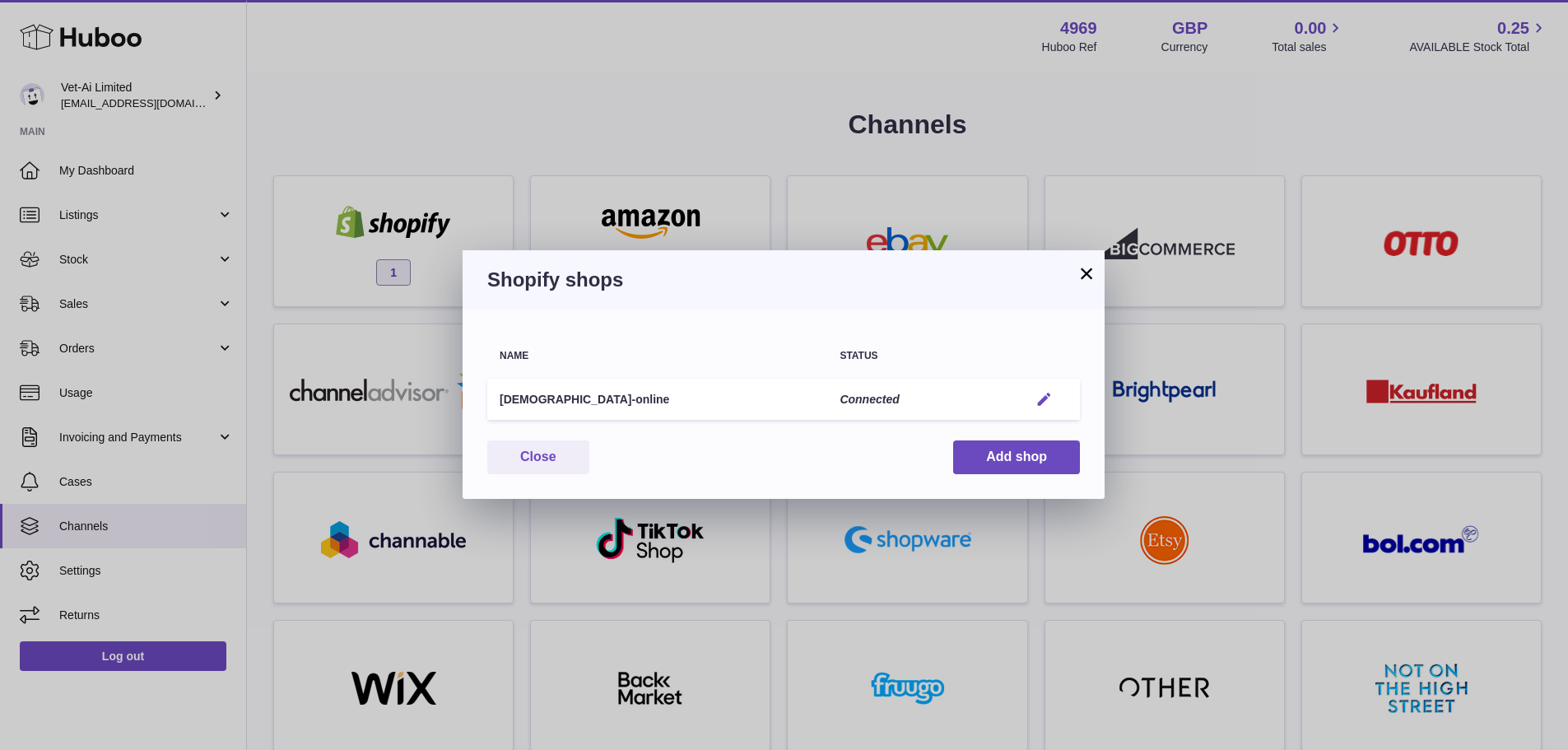
click at [1039, 395] on em "button" at bounding box center [1044, 399] width 17 height 17
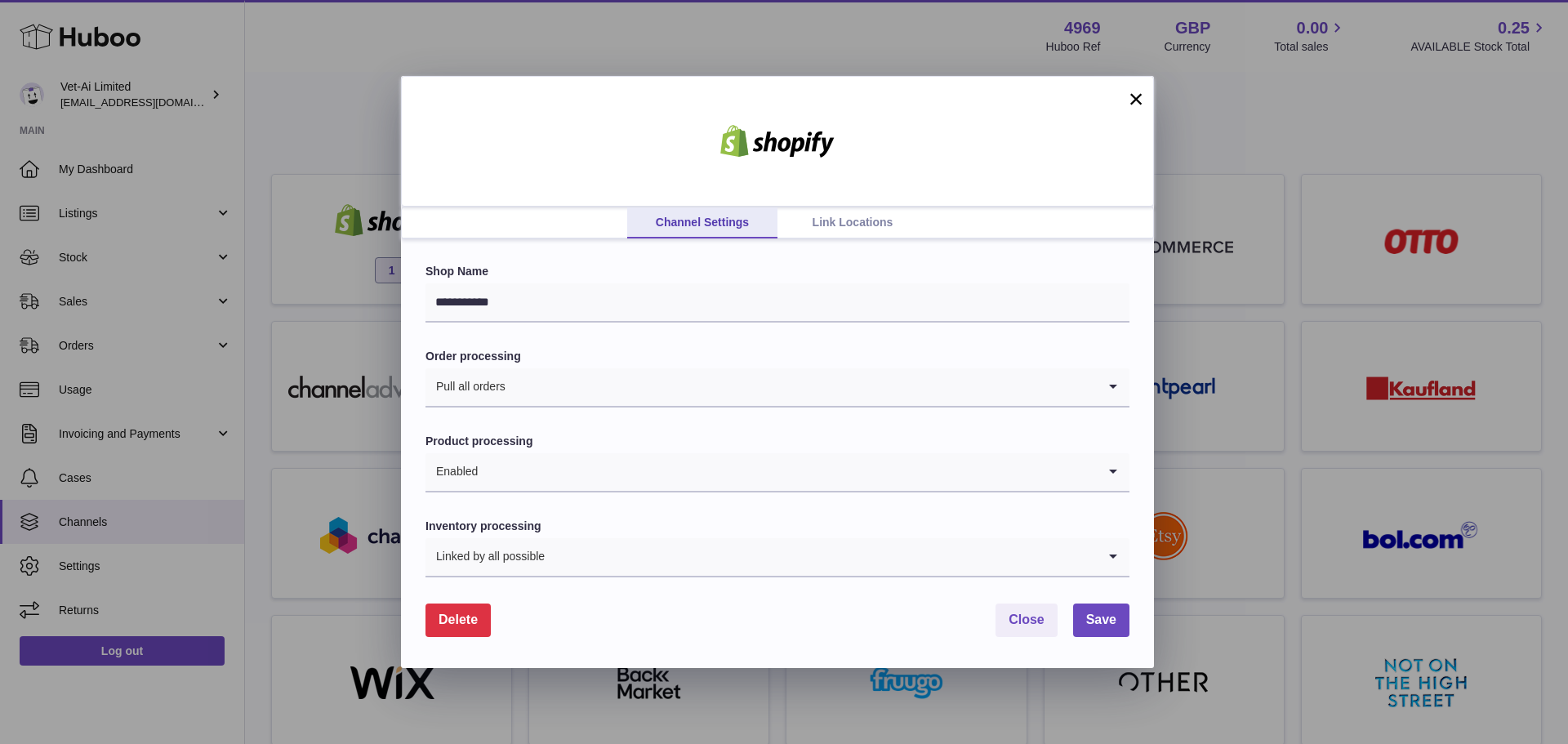
click at [872, 225] on link "Link Locations" at bounding box center [852, 223] width 150 height 31
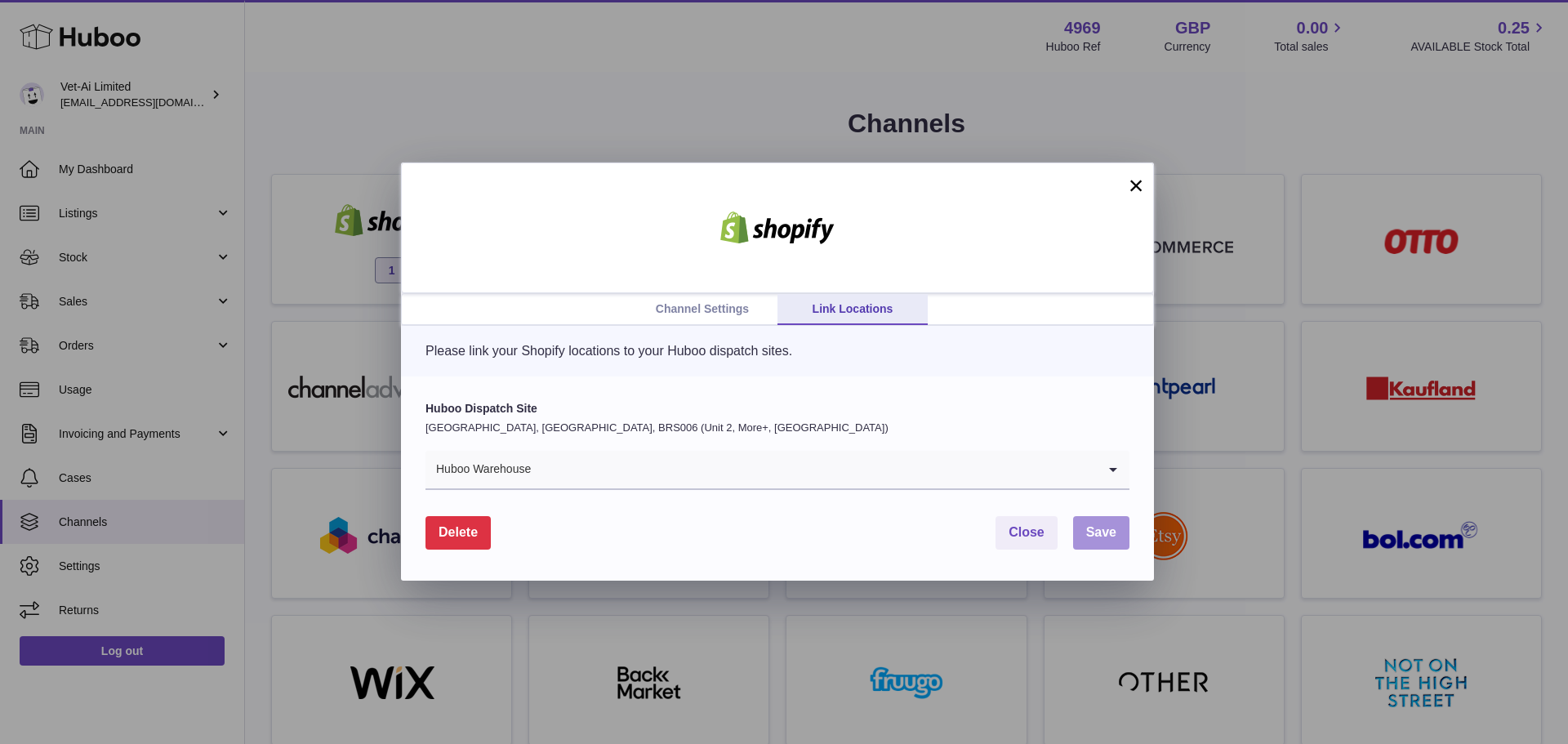
click at [1114, 539] on span "Save" at bounding box center [1101, 532] width 30 height 14
